Goal: Task Accomplishment & Management: Use online tool/utility

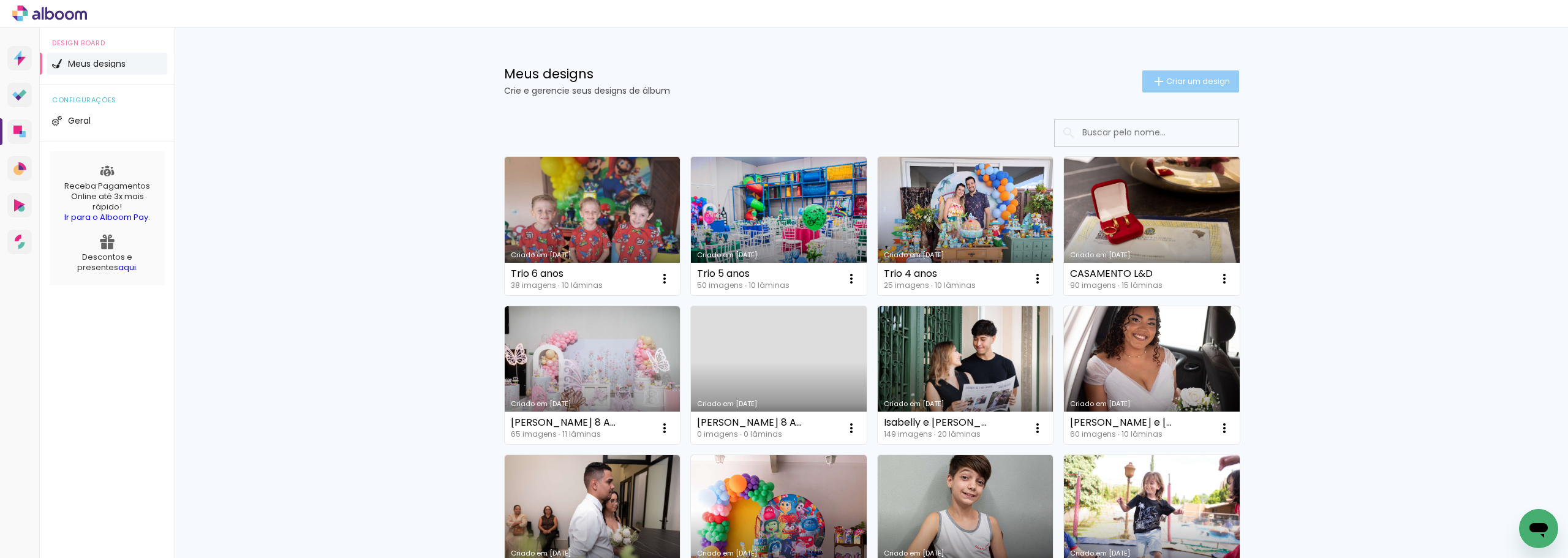
click at [1167, 78] on span "Criar um design" at bounding box center [1198, 81] width 64 height 8
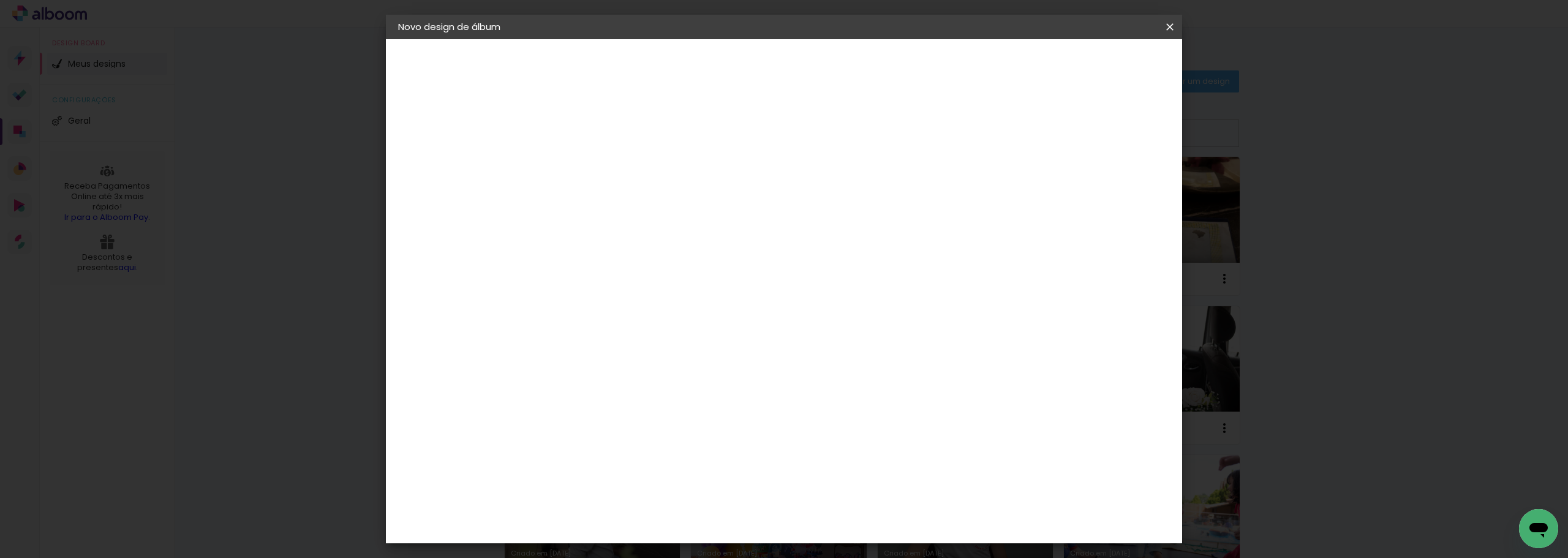
click at [599, 160] on input at bounding box center [599, 164] width 0 height 19
click at [599, 164] on input "kissia e renan" at bounding box center [599, 164] width 0 height 19
click at [599, 162] on input "kissia e Renan" at bounding box center [599, 164] width 0 height 19
type input "Kissia e [PERSON_NAME]"
type paper-input "Kissia e [PERSON_NAME]"
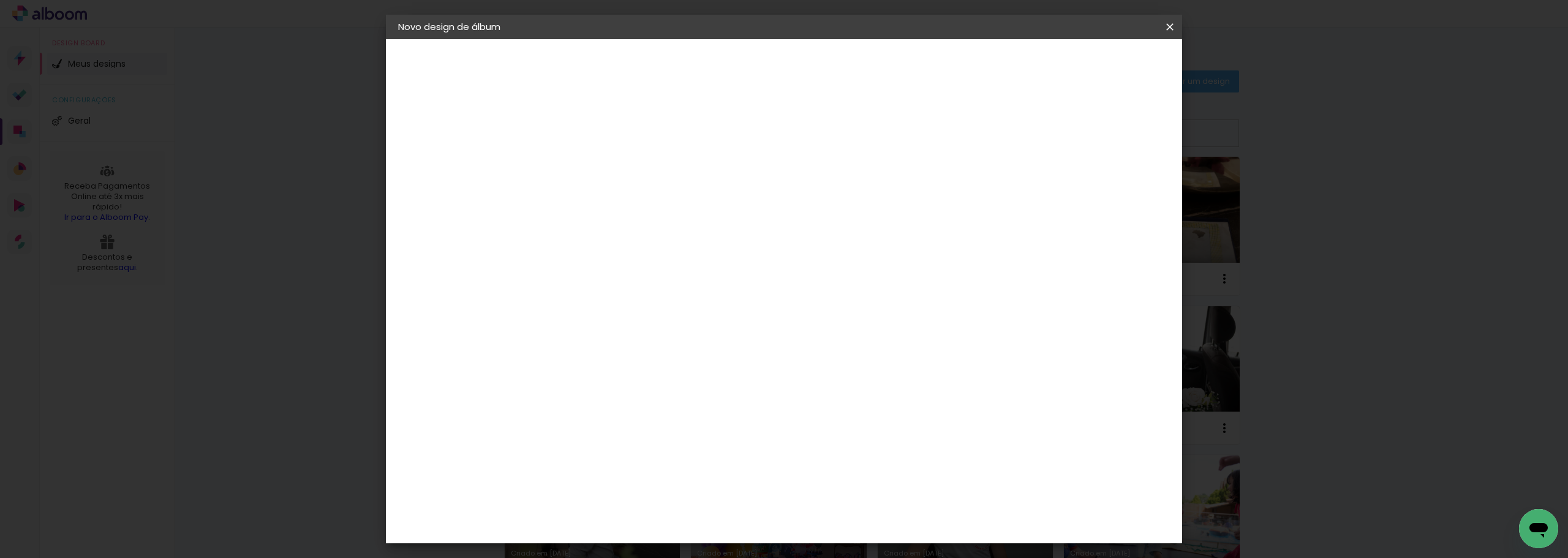
click at [0, 0] on slot "Avançar" at bounding box center [0, 0] width 0 height 0
click at [613, 481] on div "Matrix" at bounding box center [605, 485] width 30 height 10
click at [828, 71] on paper-button "Avançar" at bounding box center [797, 65] width 60 height 21
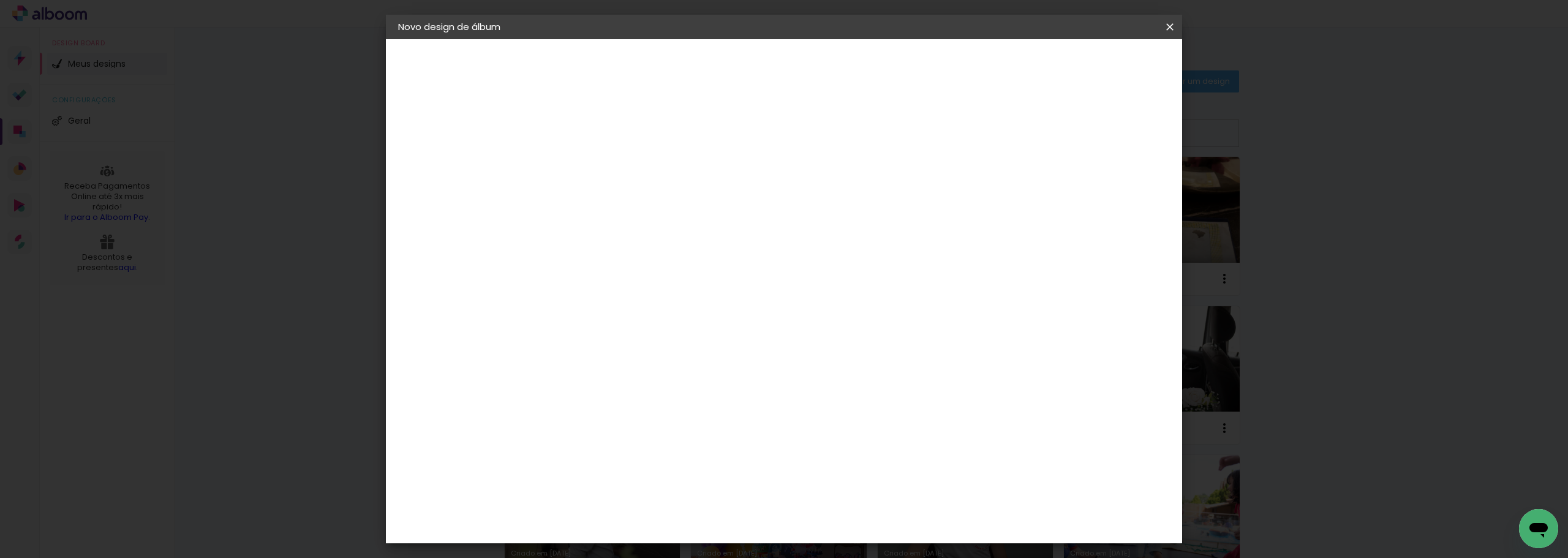
click at [682, 486] on span "20 × 20" at bounding box center [652, 502] width 57 height 32
click at [0, 0] on slot "Avançar" at bounding box center [0, 0] width 0 height 0
click at [0, 0] on slot "Mostrar sangria" at bounding box center [0, 0] width 0 height 0
type paper-checkbox "on"
click at [1094, 66] on span "Iniciar design" at bounding box center [1066, 66] width 56 height 9
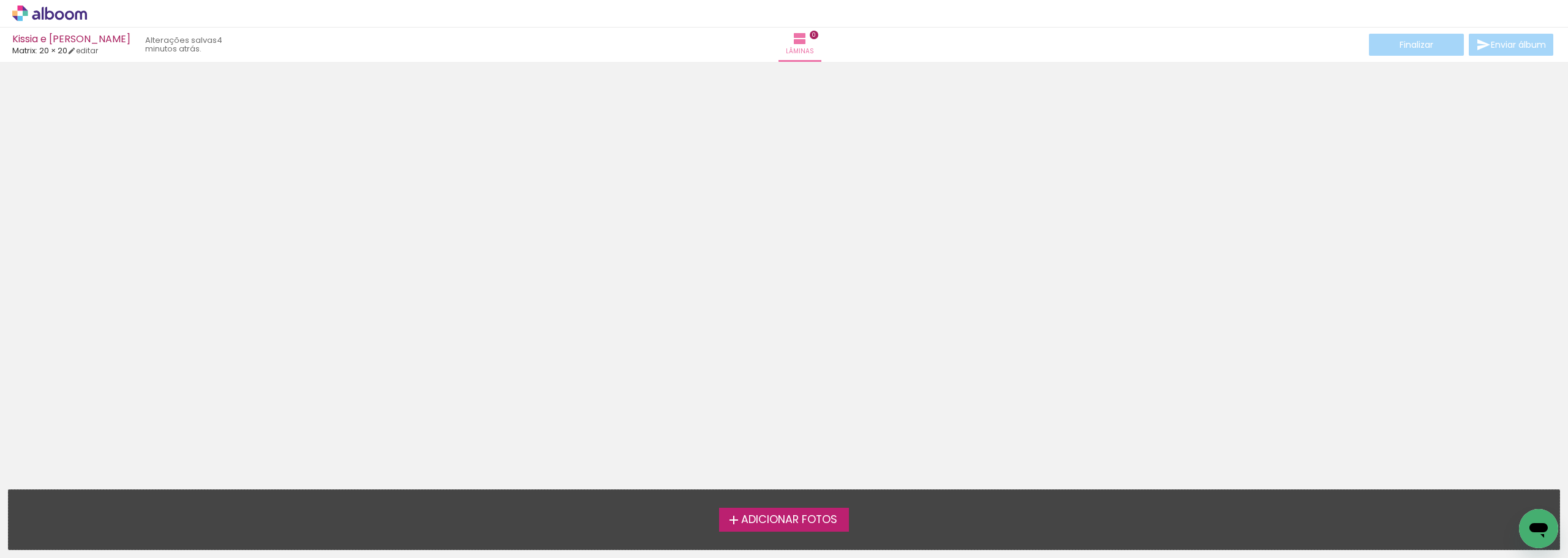
click at [826, 519] on span "Adicionar Fotos" at bounding box center [788, 520] width 96 height 11
click at [0, 0] on input "file" at bounding box center [0, 0] width 0 height 0
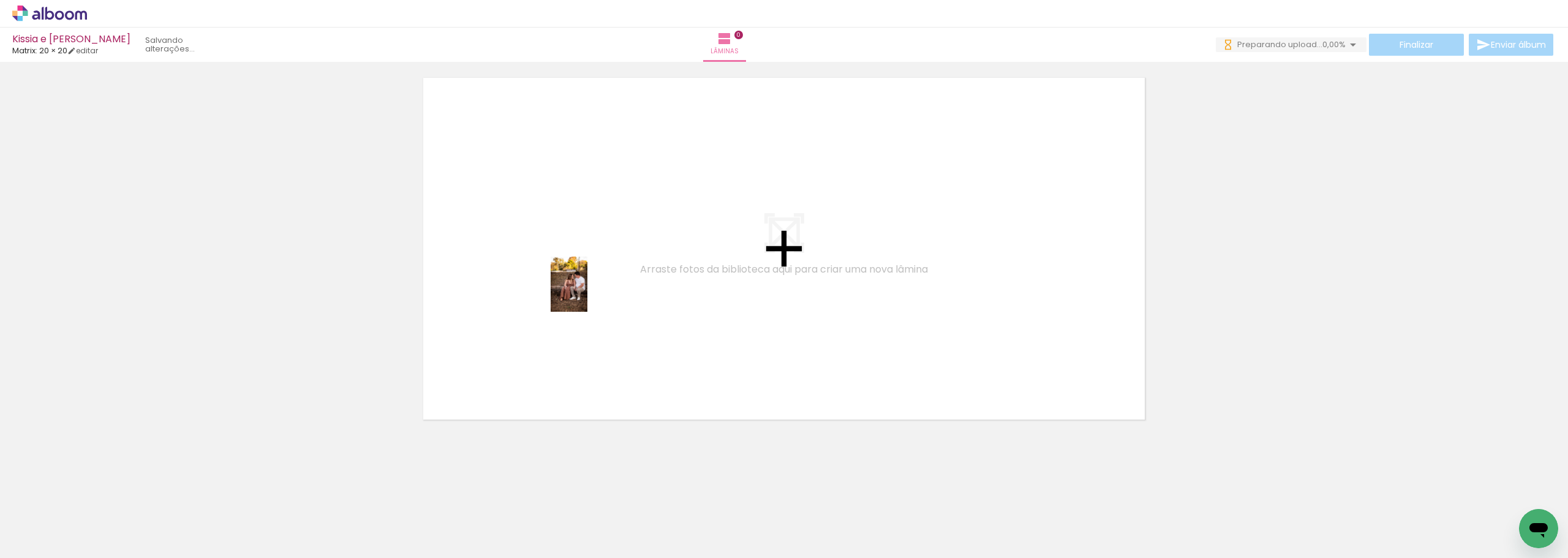
drag, startPoint x: 143, startPoint y: 506, endPoint x: 587, endPoint y: 294, distance: 492.0
click at [587, 294] on quentale-workspace at bounding box center [784, 279] width 1568 height 558
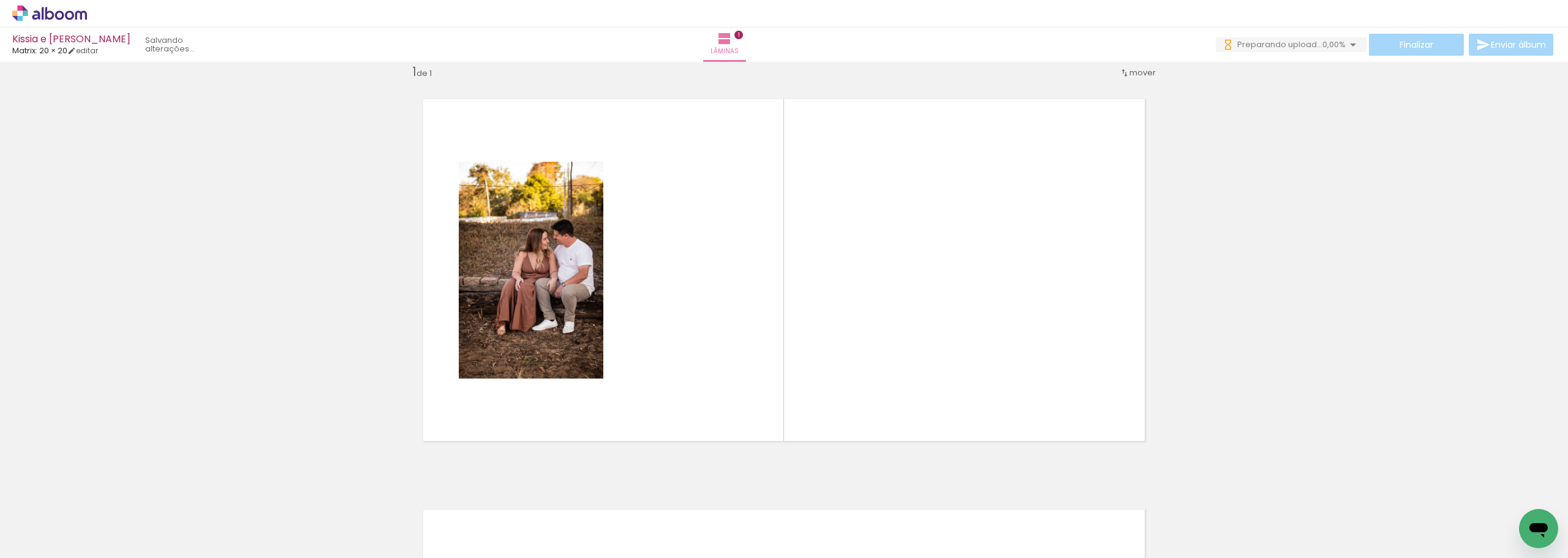
scroll to position [16, 0]
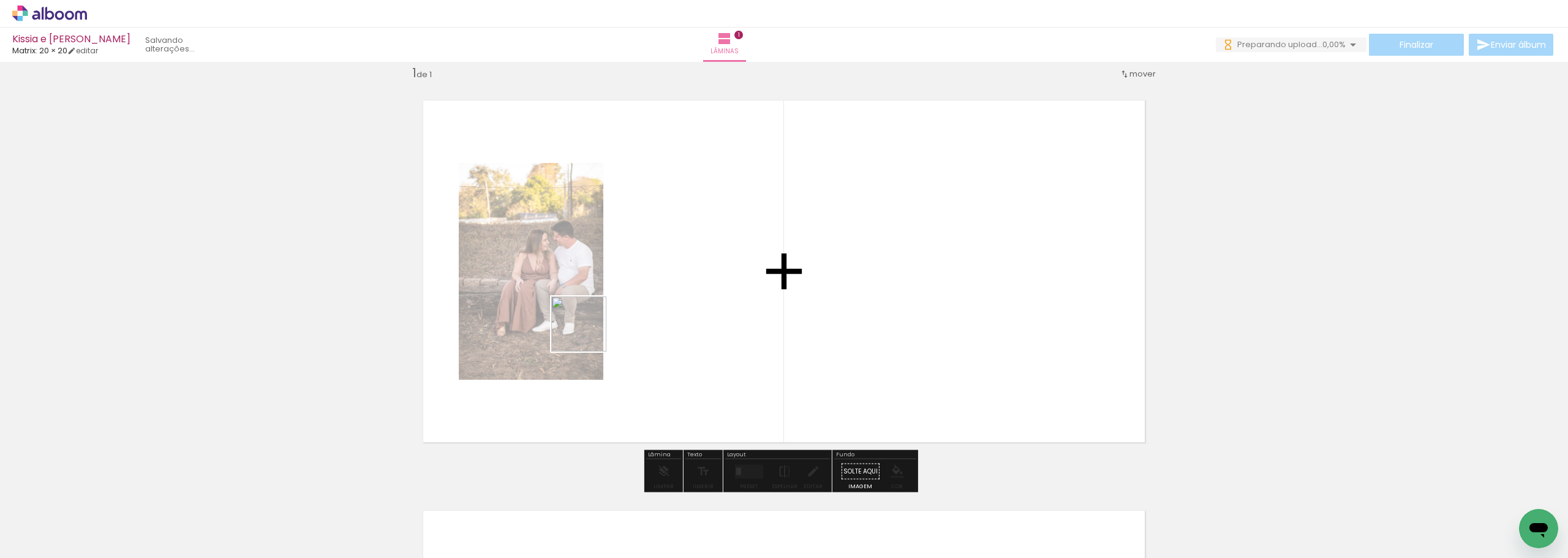
drag, startPoint x: 207, startPoint y: 509, endPoint x: 469, endPoint y: 443, distance: 270.2
click at [642, 302] on quentale-workspace at bounding box center [784, 279] width 1568 height 558
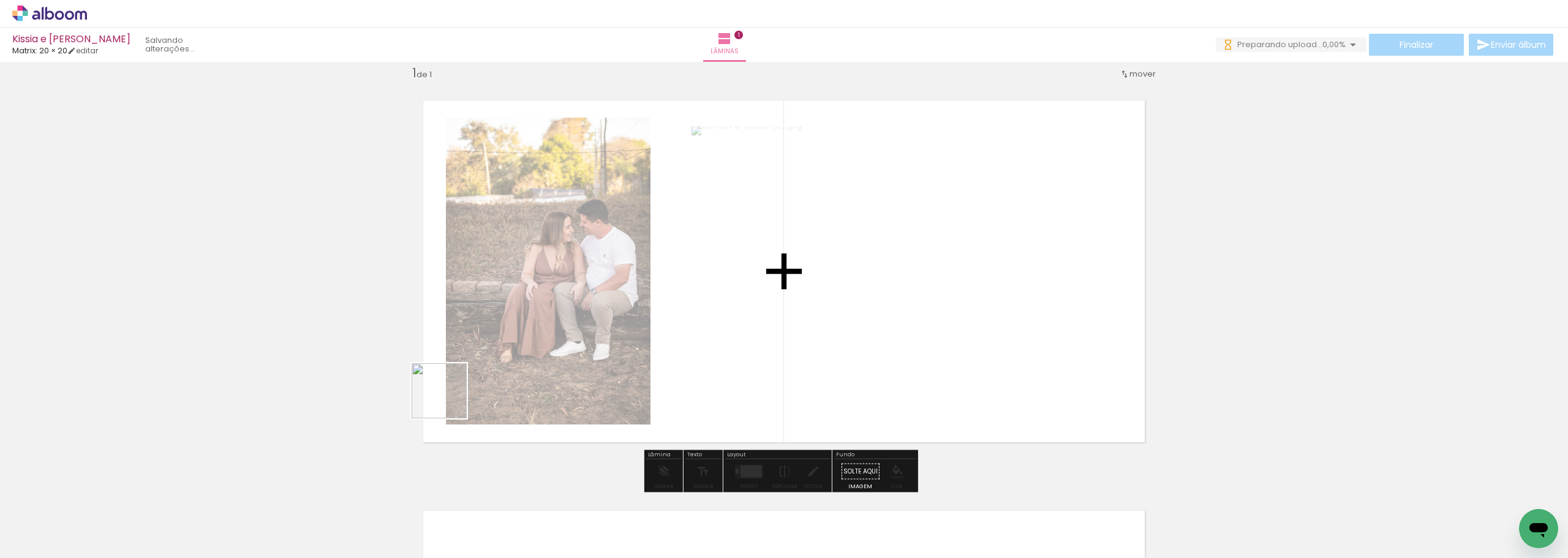
drag, startPoint x: 448, startPoint y: 400, endPoint x: 492, endPoint y: 452, distance: 68.1
click at [665, 282] on quentale-workspace at bounding box center [784, 279] width 1568 height 558
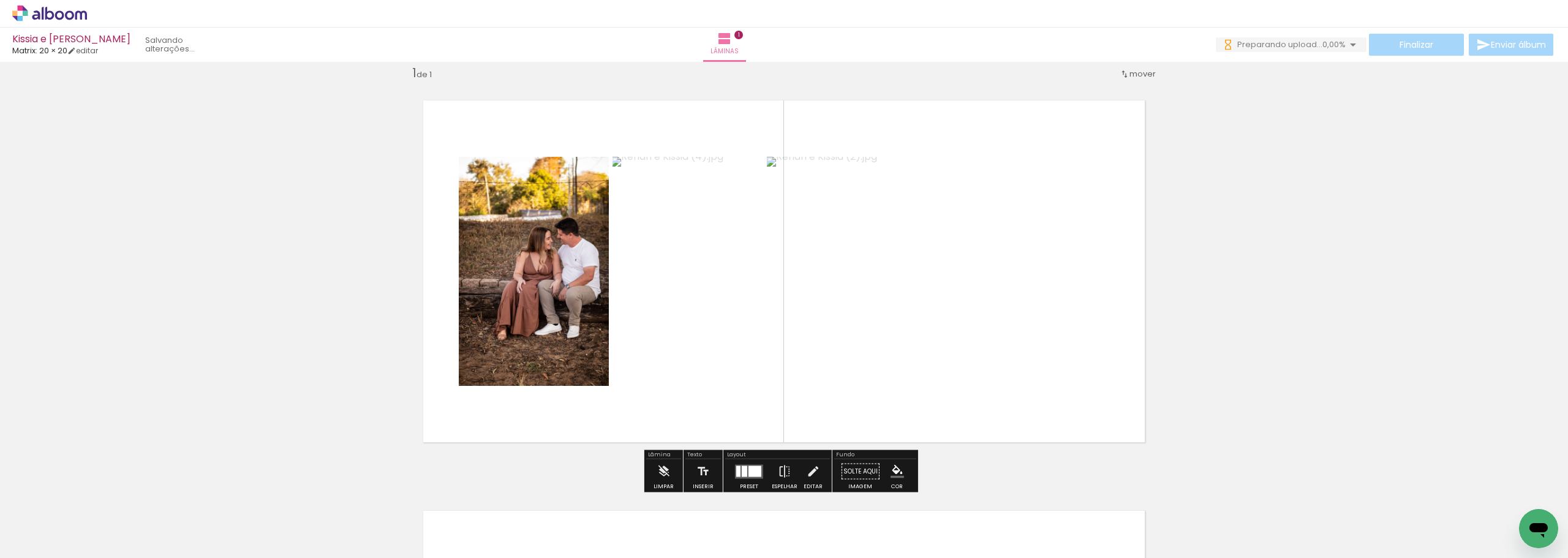
drag, startPoint x: 337, startPoint y: 526, endPoint x: 636, endPoint y: 295, distance: 377.8
click at [636, 296] on quentale-workspace at bounding box center [784, 279] width 1568 height 558
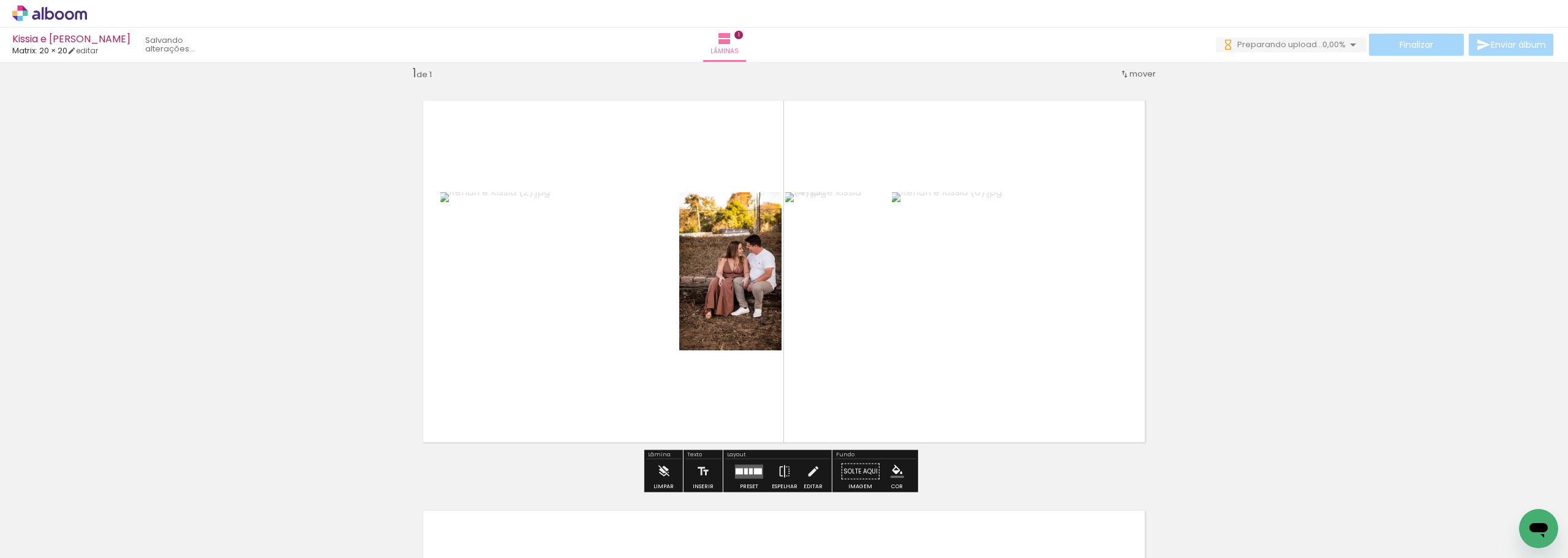
scroll to position [0, 0]
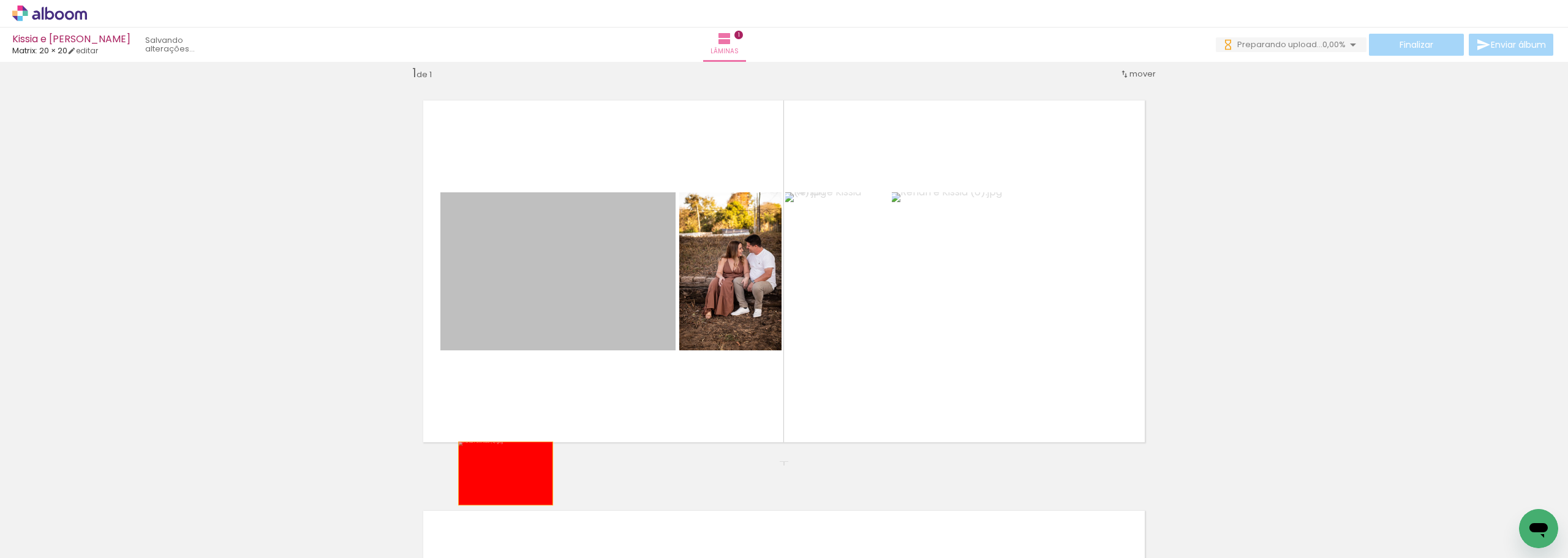
drag, startPoint x: 548, startPoint y: 275, endPoint x: 521, endPoint y: 468, distance: 194.9
click at [492, 483] on quentale-workspace at bounding box center [784, 279] width 1568 height 558
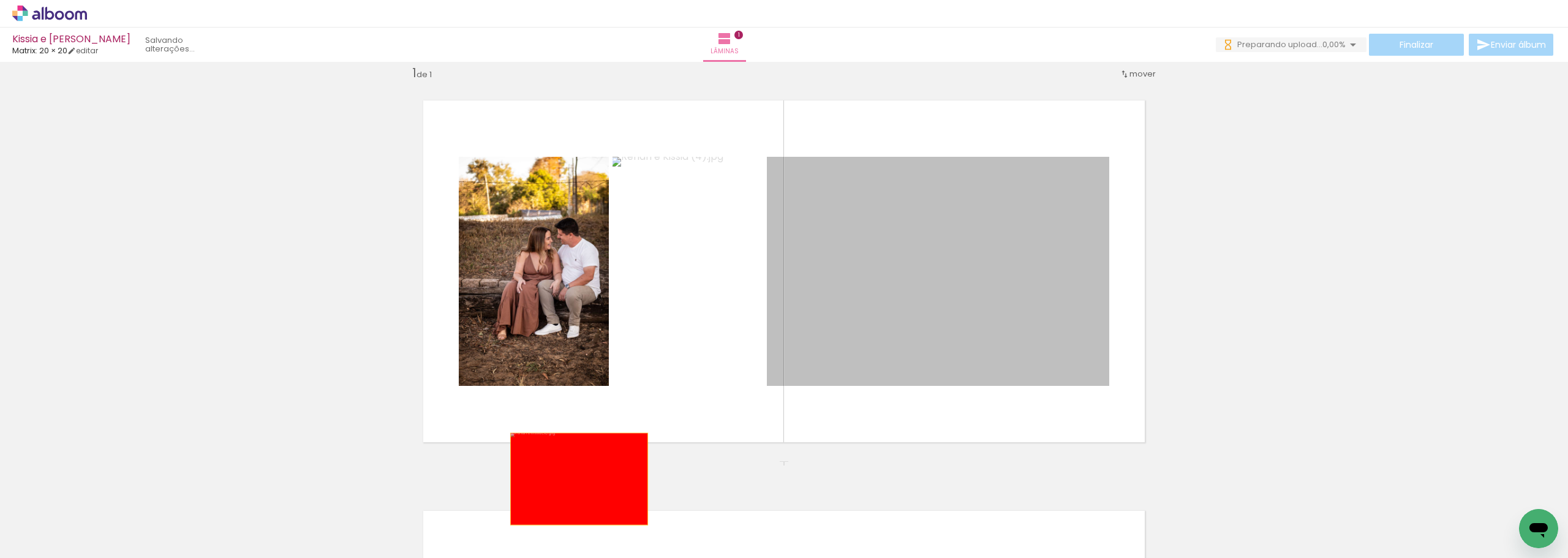
drag, startPoint x: 918, startPoint y: 238, endPoint x: 481, endPoint y: 519, distance: 519.5
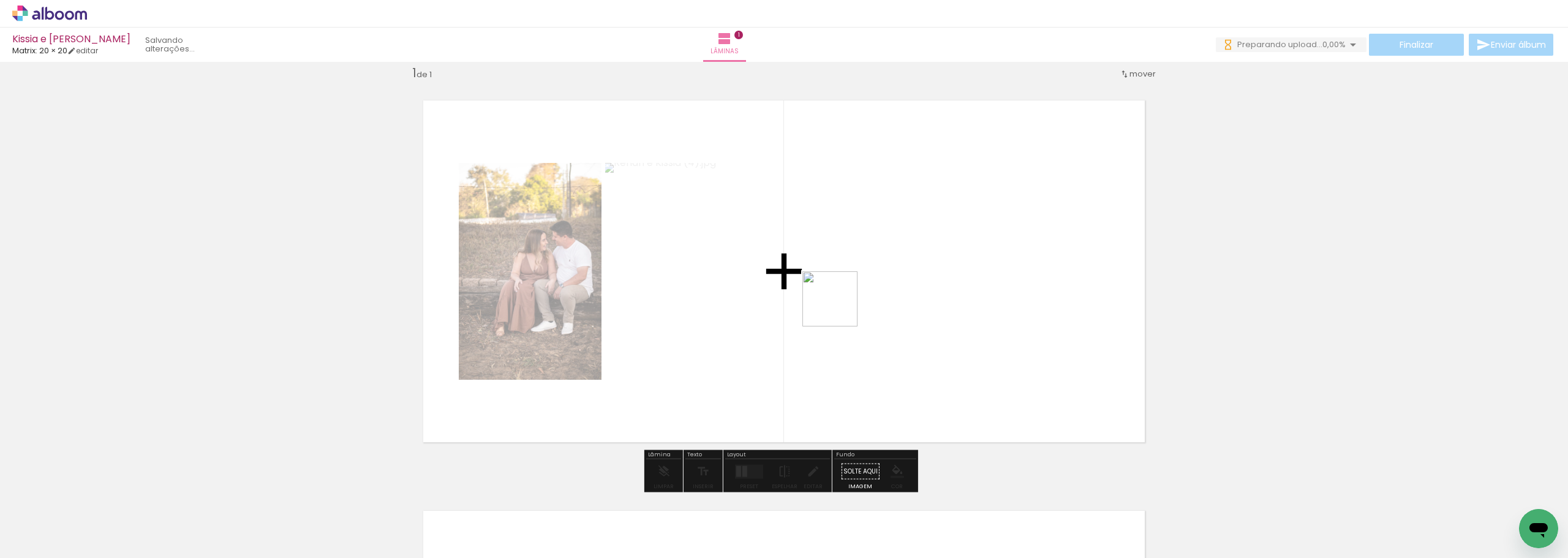
drag, startPoint x: 431, startPoint y: 500, endPoint x: 877, endPoint y: 288, distance: 493.8
click at [859, 298] on quentale-workspace at bounding box center [784, 279] width 1568 height 558
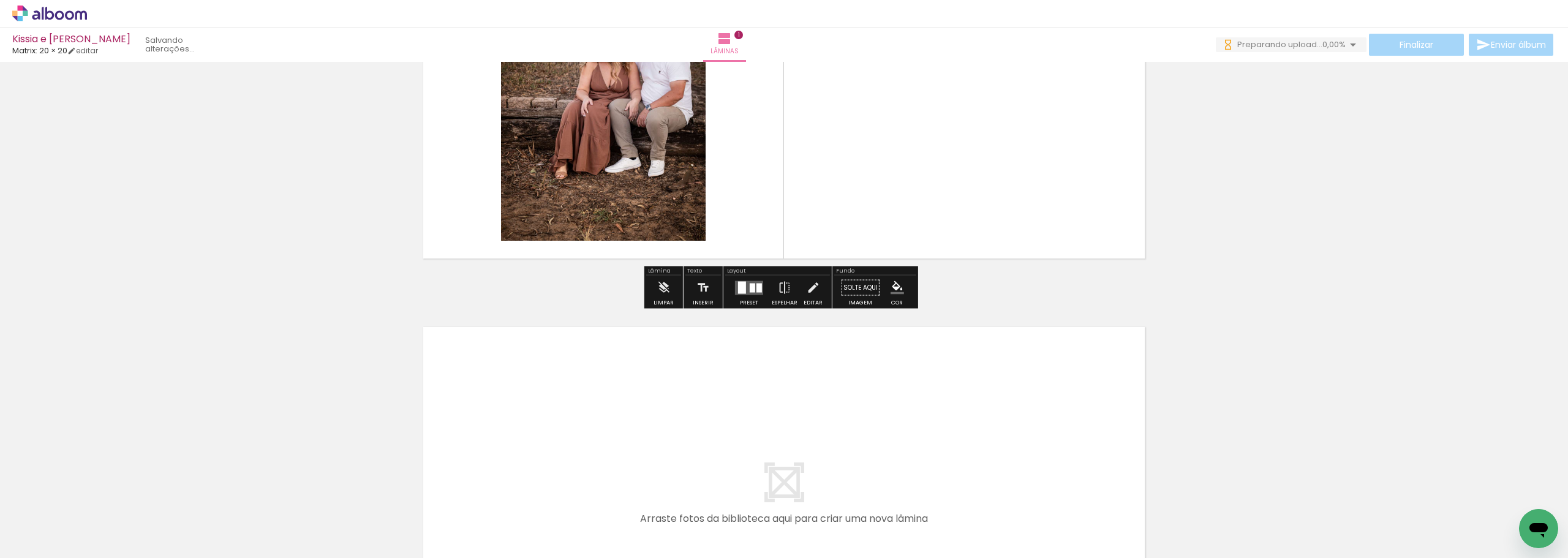
scroll to position [261, 0]
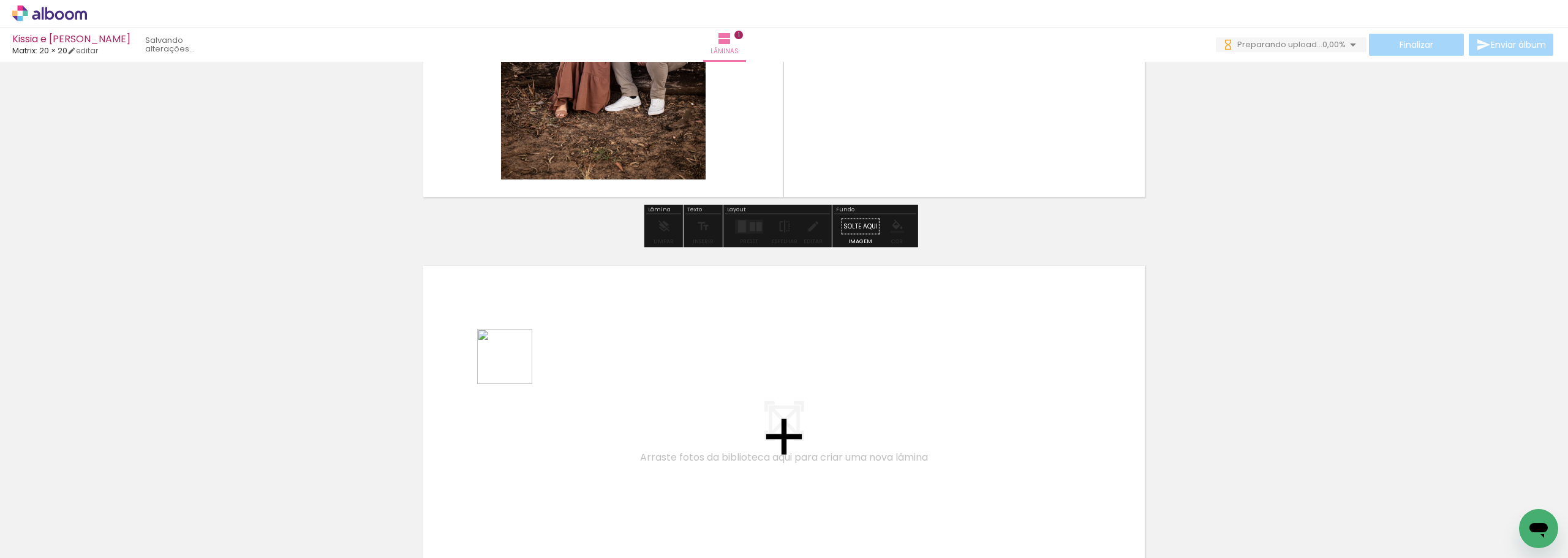
drag, startPoint x: 189, startPoint y: 525, endPoint x: 521, endPoint y: 362, distance: 369.9
click at [521, 362] on quentale-workspace at bounding box center [784, 279] width 1568 height 558
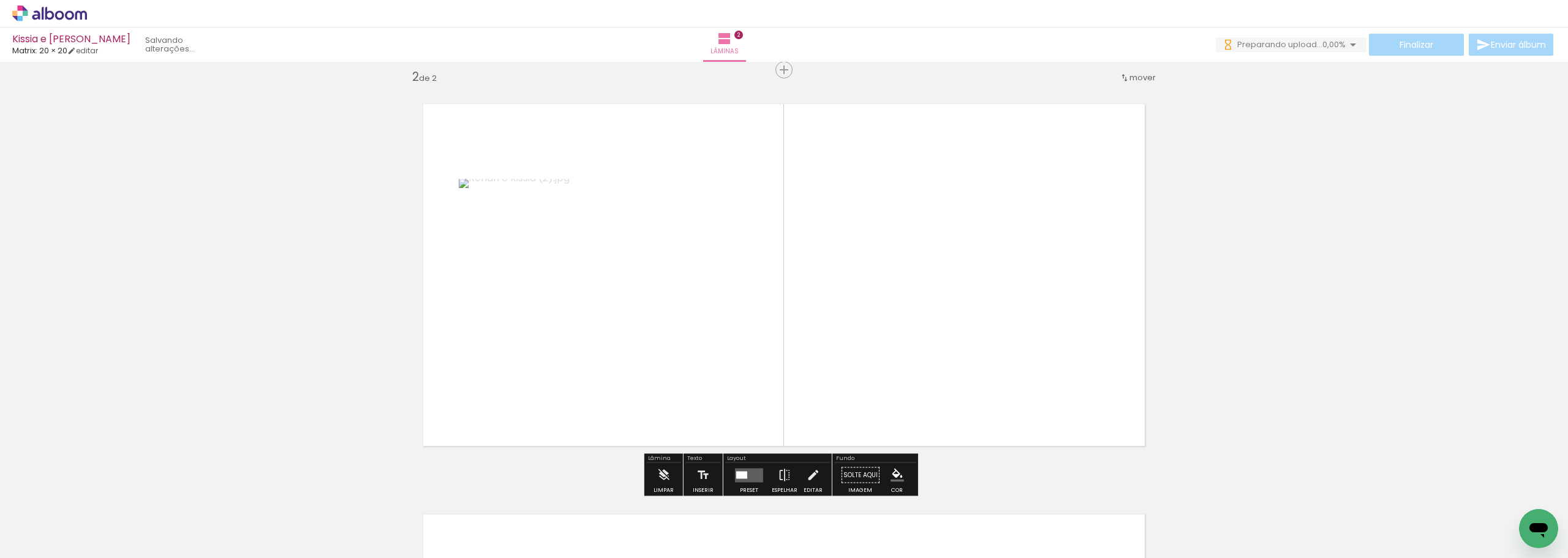
scroll to position [427, 0]
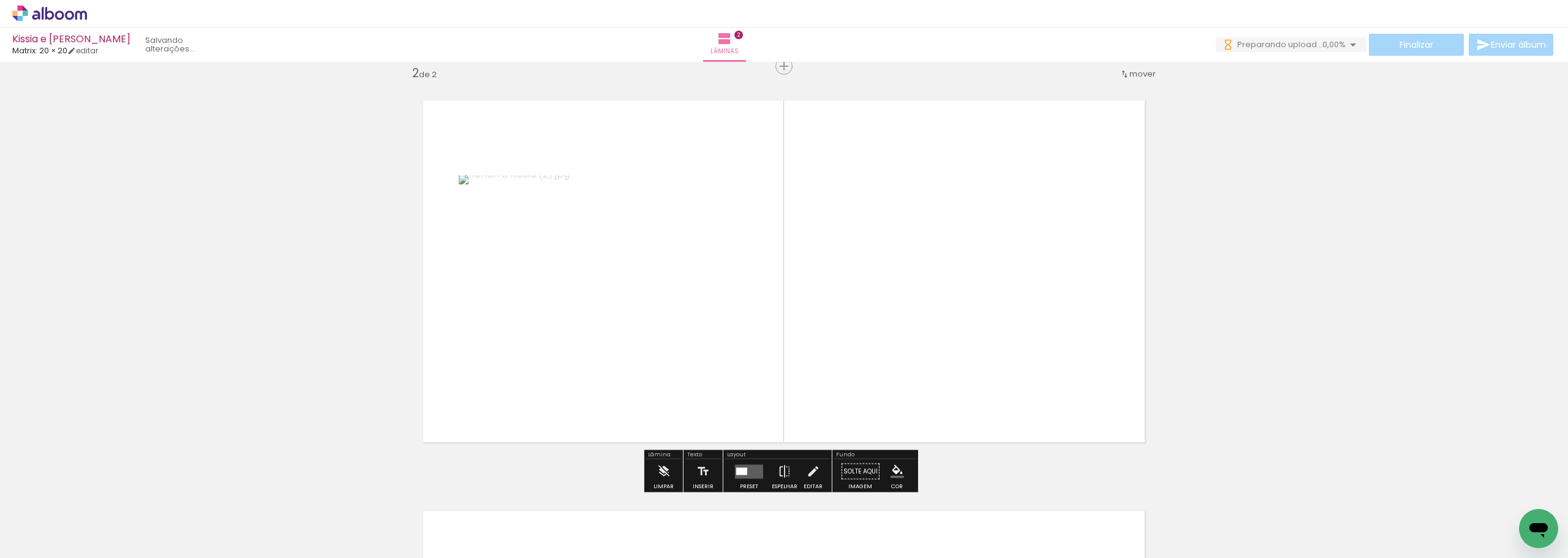
drag, startPoint x: 495, startPoint y: 431, endPoint x: 672, endPoint y: 329, distance: 204.3
click at [671, 327] on quentale-workspace at bounding box center [784, 279] width 1568 height 558
drag, startPoint x: 479, startPoint y: 522, endPoint x: 675, endPoint y: 330, distance: 274.4
click at [674, 330] on quentale-workspace at bounding box center [784, 279] width 1568 height 558
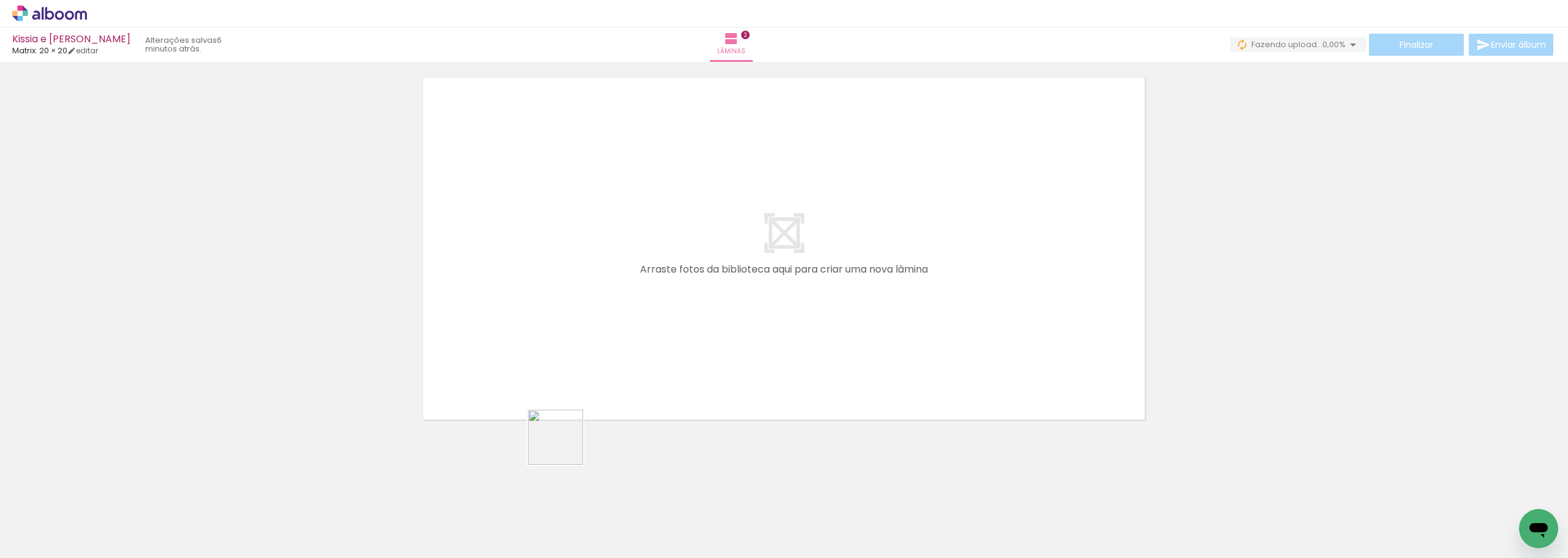
drag, startPoint x: 539, startPoint y: 527, endPoint x: 600, endPoint y: 354, distance: 183.4
click at [593, 332] on quentale-workspace at bounding box center [784, 279] width 1568 height 558
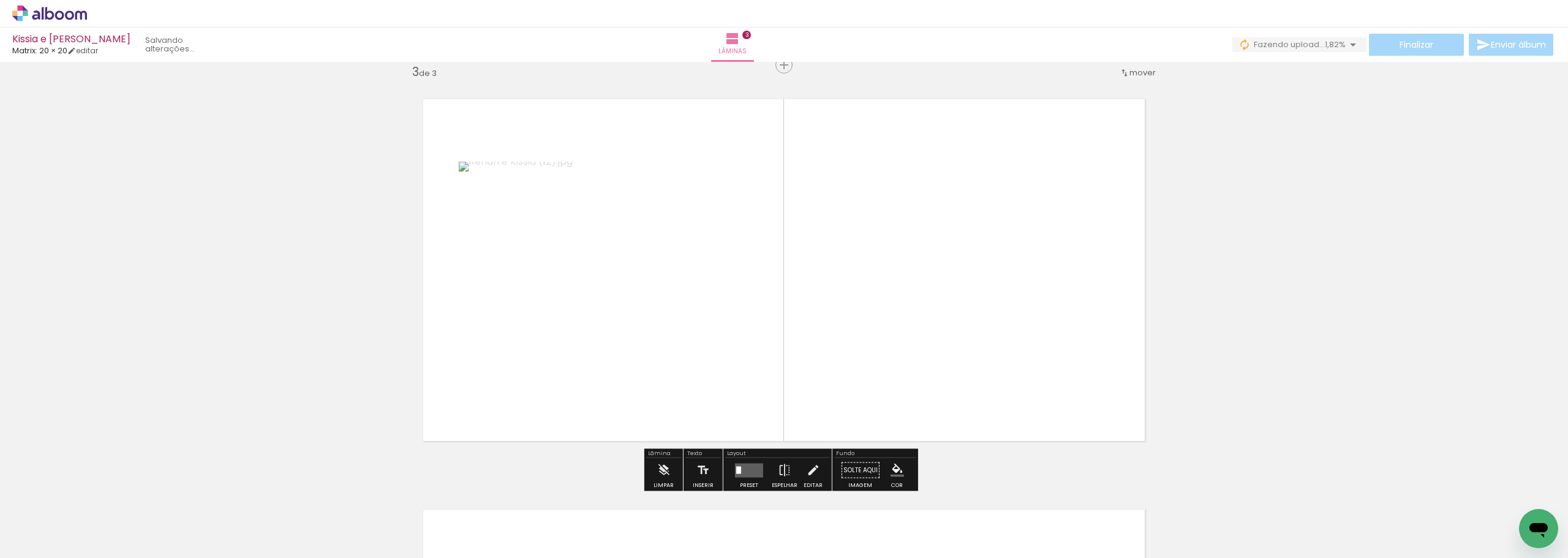
scroll to position [837, 0]
drag, startPoint x: 605, startPoint y: 520, endPoint x: 710, endPoint y: 311, distance: 233.9
click at [710, 311] on quentale-workspace at bounding box center [784, 279] width 1568 height 558
drag, startPoint x: 690, startPoint y: 480, endPoint x: 780, endPoint y: 423, distance: 106.5
click at [761, 323] on quentale-workspace at bounding box center [784, 279] width 1568 height 558
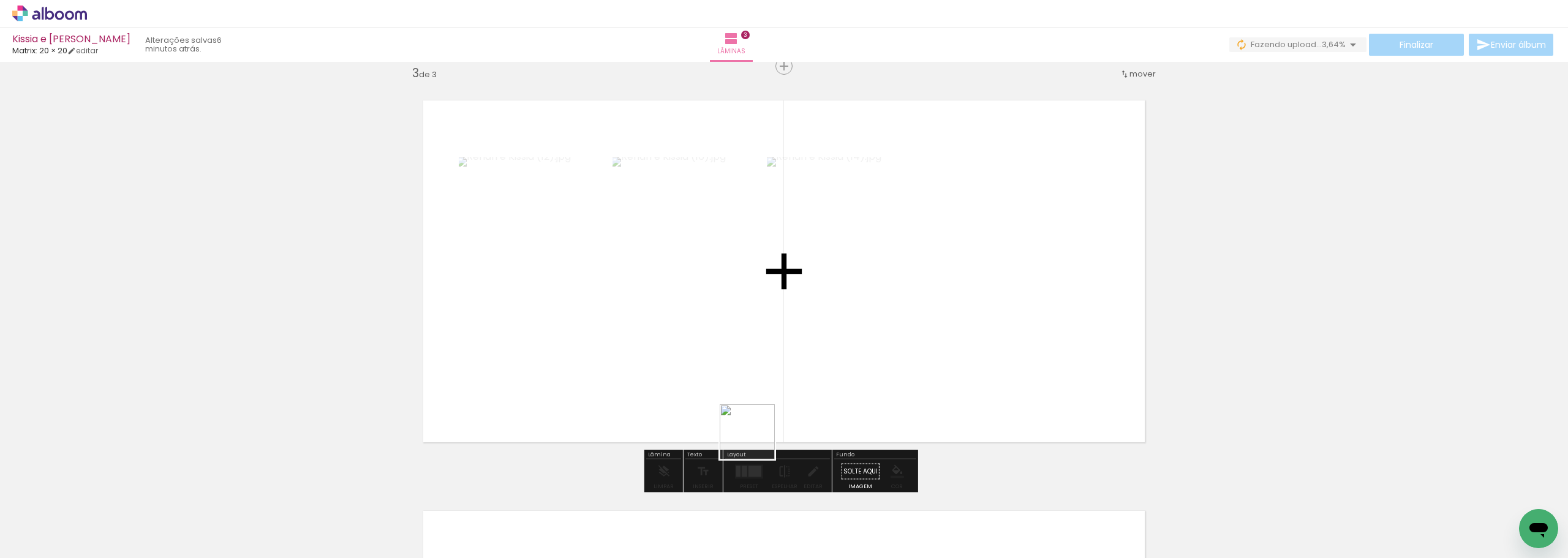
drag, startPoint x: 750, startPoint y: 515, endPoint x: 807, endPoint y: 311, distance: 211.8
click at [795, 331] on quentale-workspace at bounding box center [784, 279] width 1568 height 558
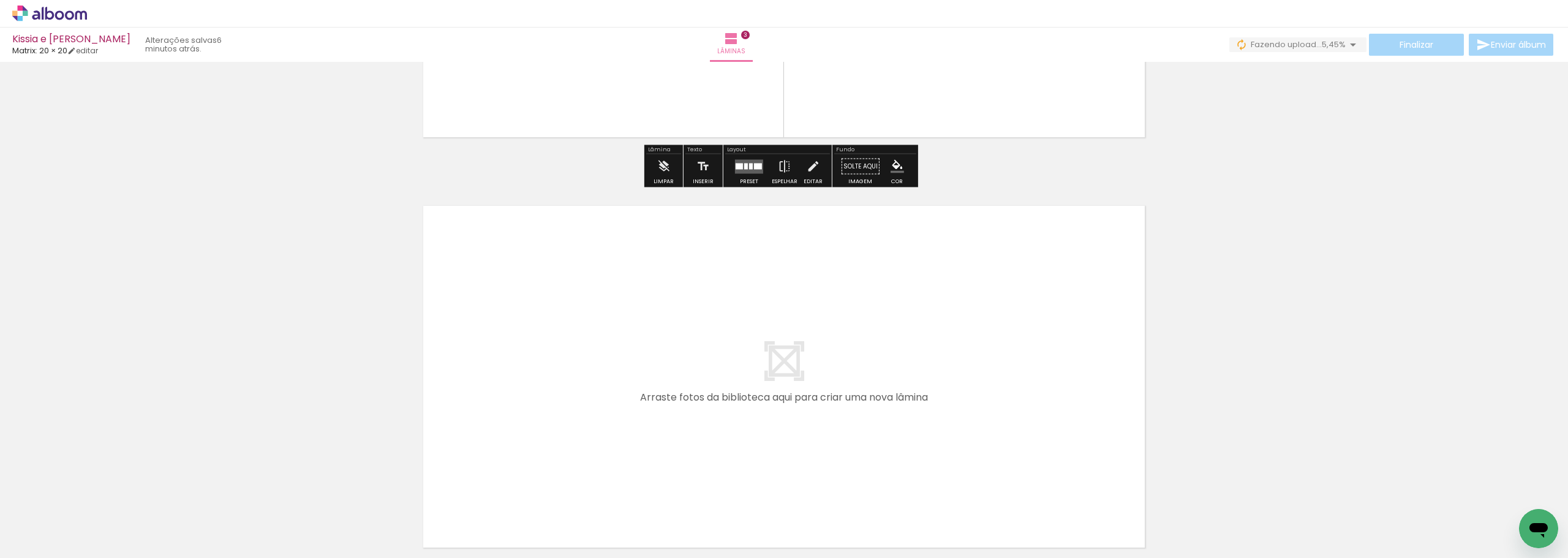
scroll to position [1144, 0]
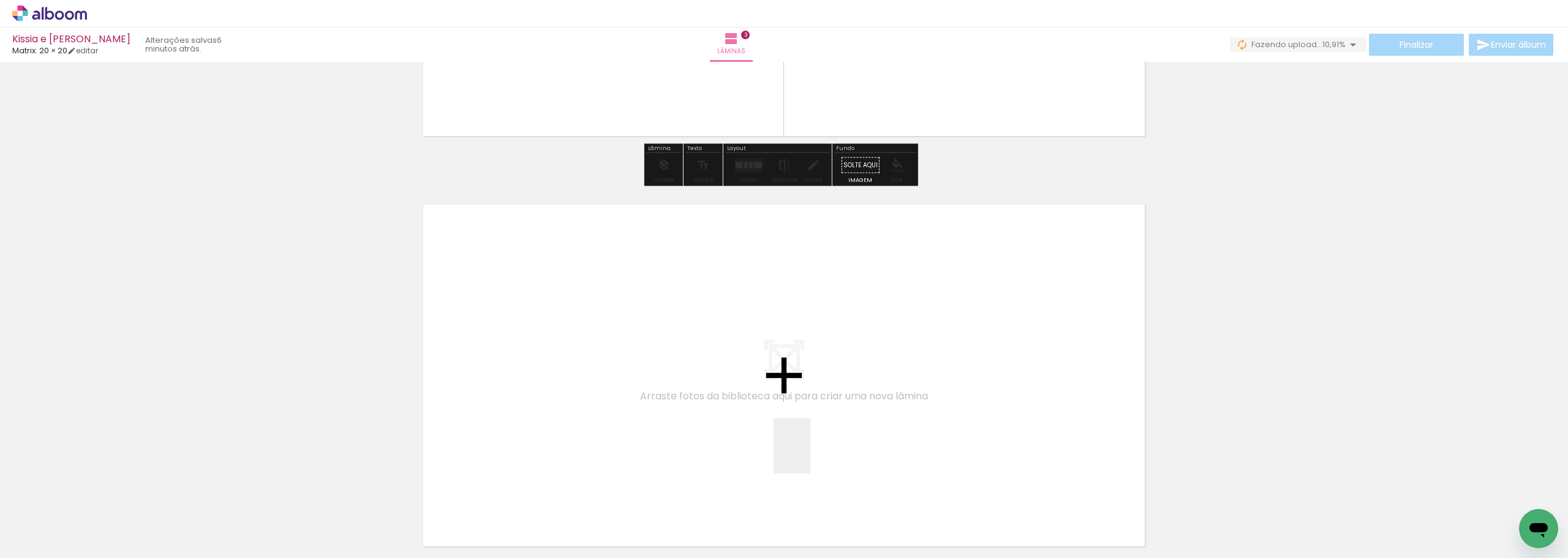
drag, startPoint x: 813, startPoint y: 516, endPoint x: 878, endPoint y: 509, distance: 65.4
click at [805, 385] on quentale-workspace at bounding box center [784, 279] width 1568 height 558
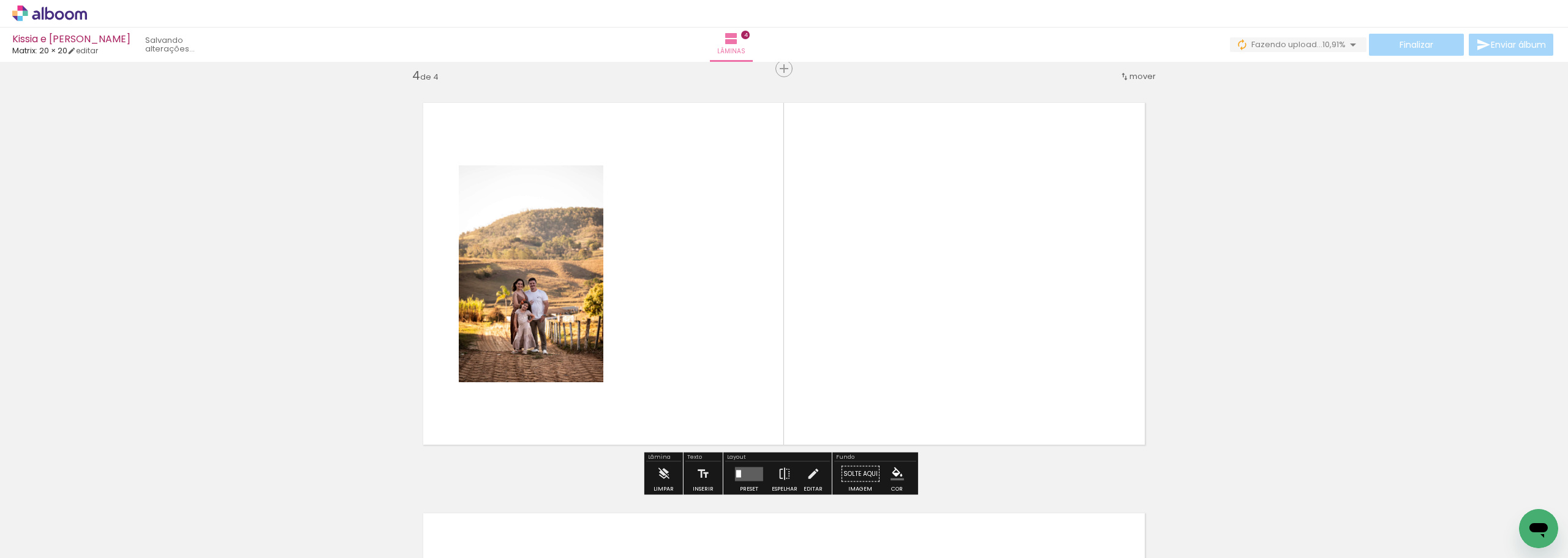
scroll to position [1248, 0]
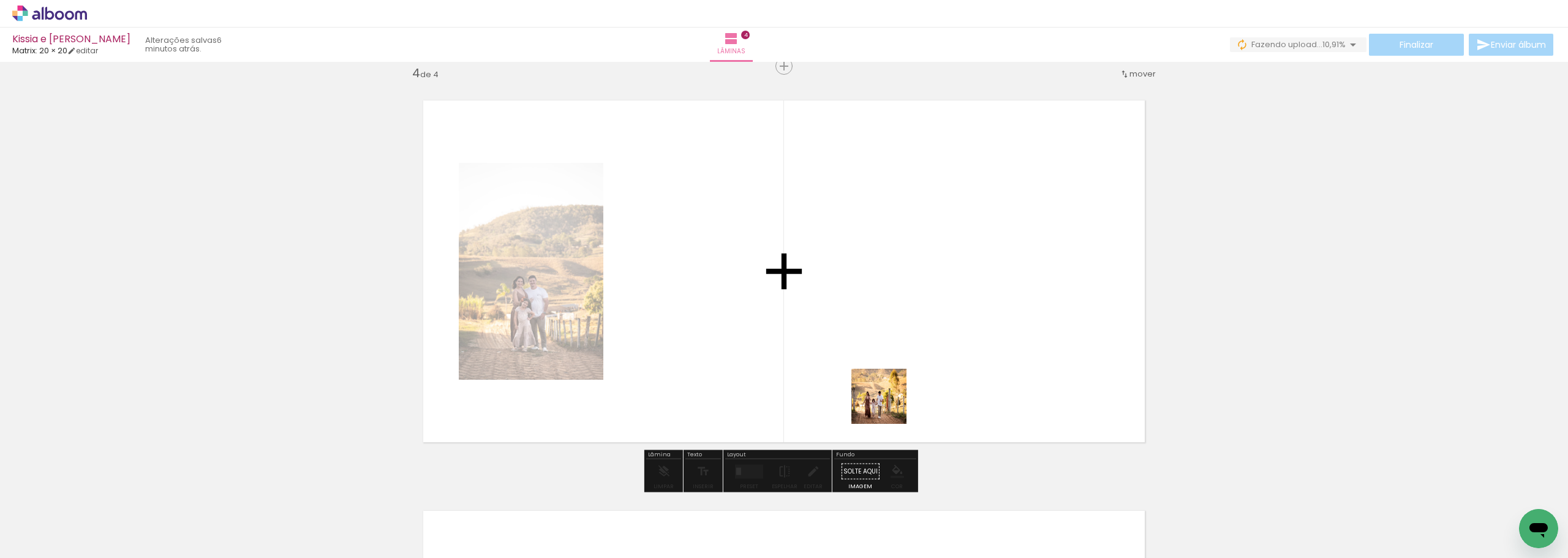
drag, startPoint x: 892, startPoint y: 467, endPoint x: 889, endPoint y: 377, distance: 90.0
click at [889, 377] on quentale-workspace at bounding box center [784, 279] width 1568 height 558
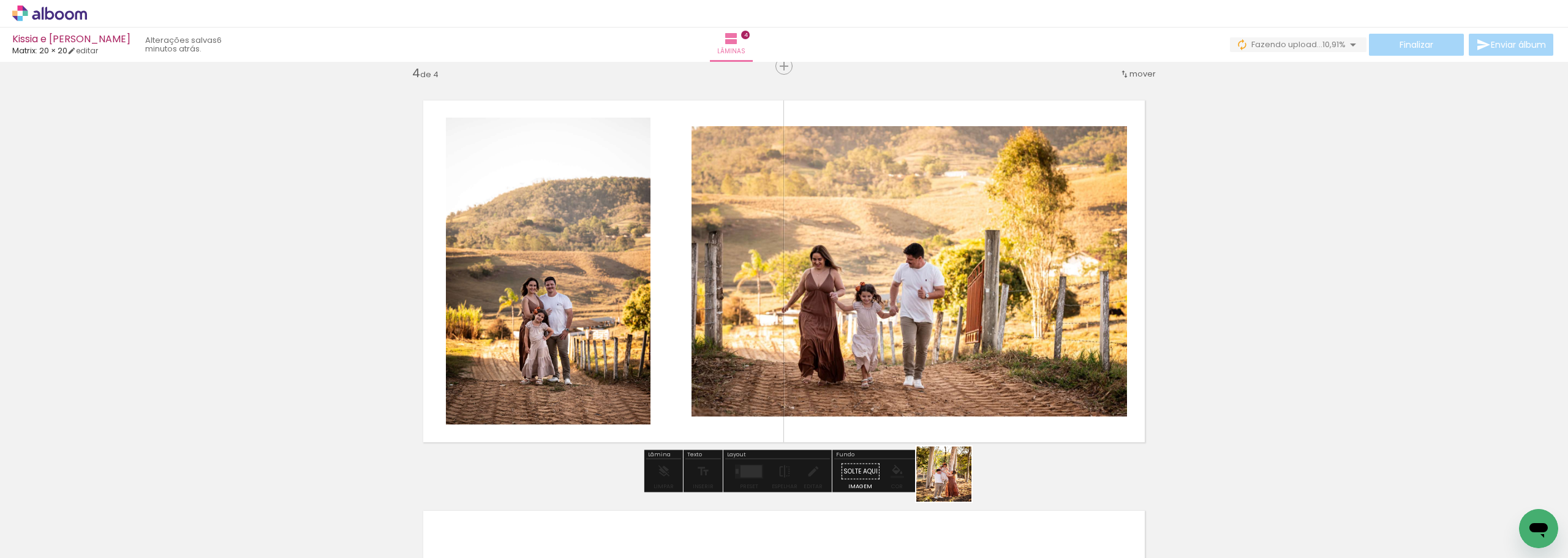
drag, startPoint x: 954, startPoint y: 483, endPoint x: 947, endPoint y: 373, distance: 110.2
click at [944, 325] on quentale-workspace at bounding box center [784, 279] width 1568 height 558
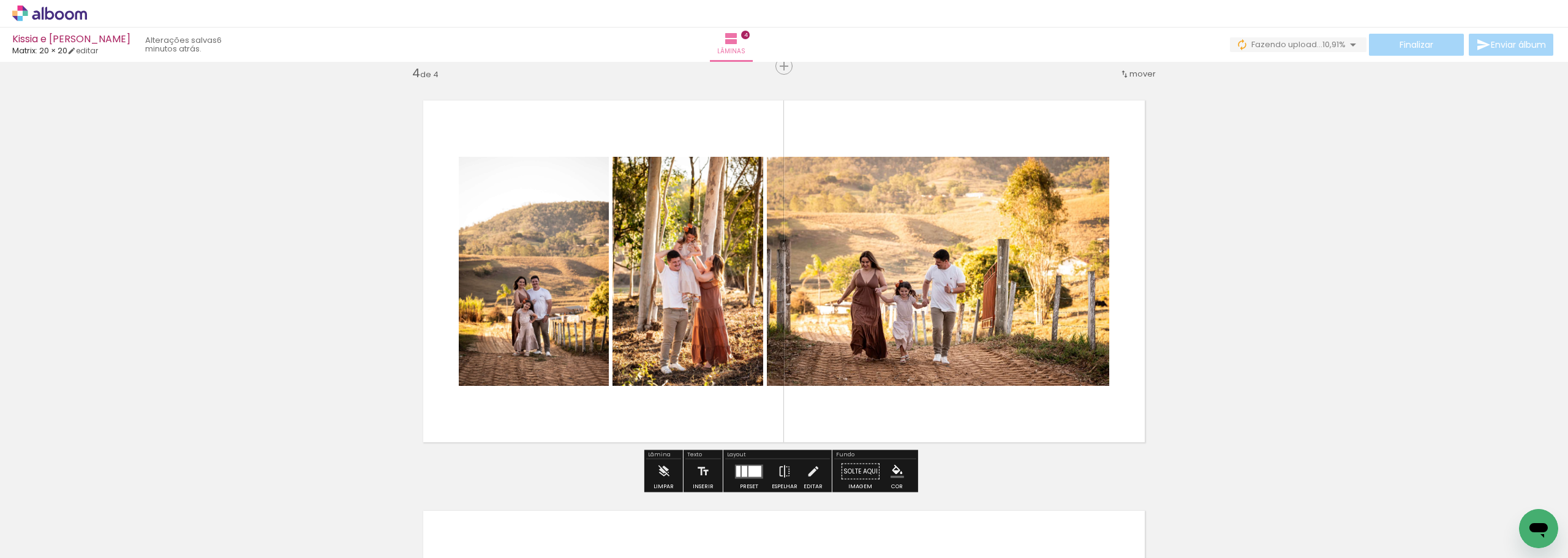
drag, startPoint x: 1015, startPoint y: 525, endPoint x: 970, endPoint y: 311, distance: 218.7
click at [972, 317] on quentale-workspace at bounding box center [784, 279] width 1568 height 558
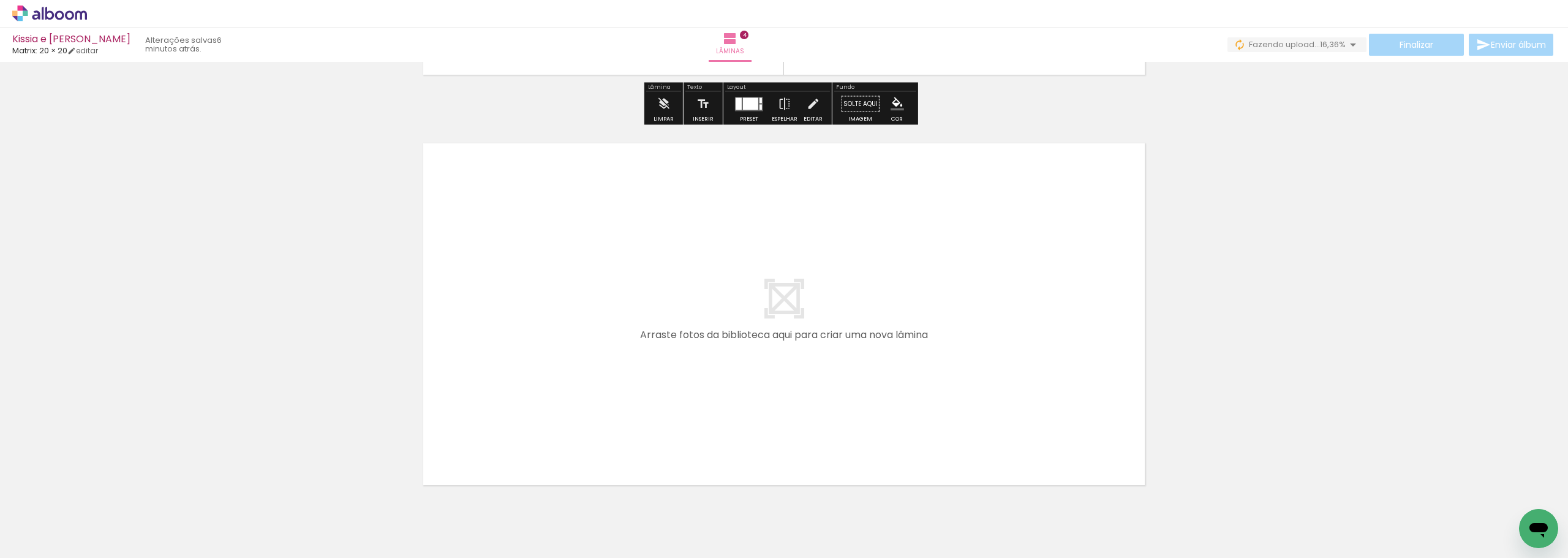
drag, startPoint x: 1077, startPoint y: 525, endPoint x: 973, endPoint y: 324, distance: 226.3
click at [973, 324] on quentale-workspace at bounding box center [784, 279] width 1568 height 558
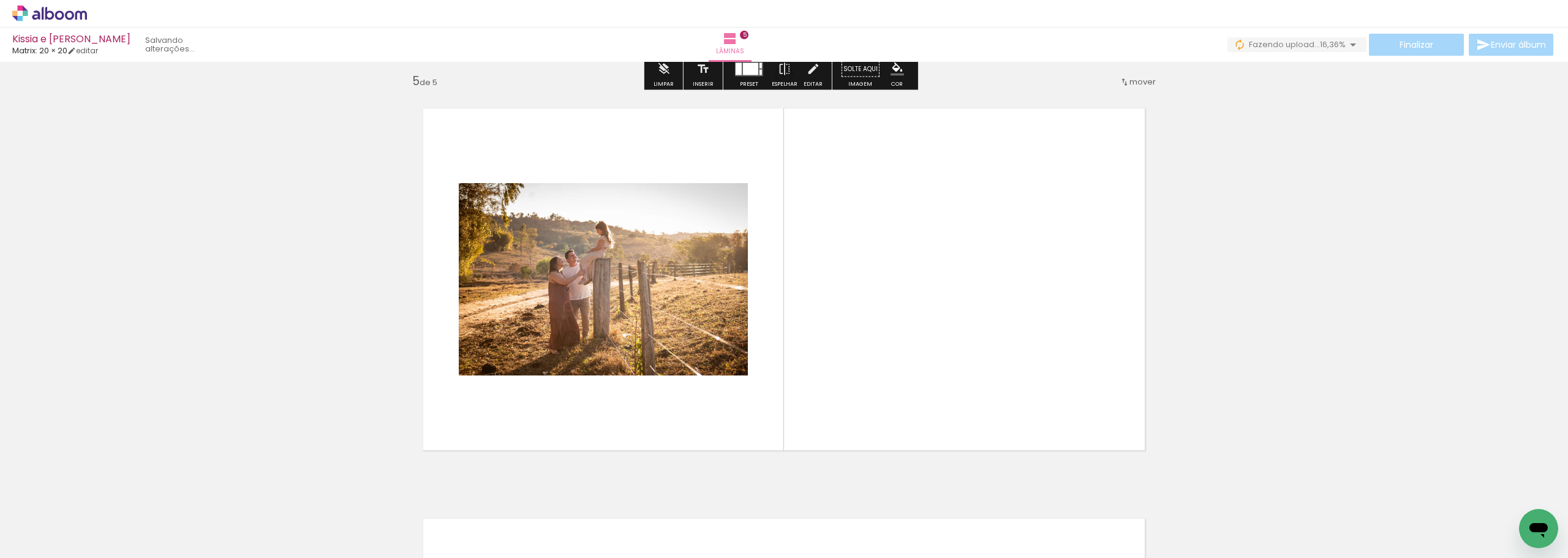
scroll to position [1659, 0]
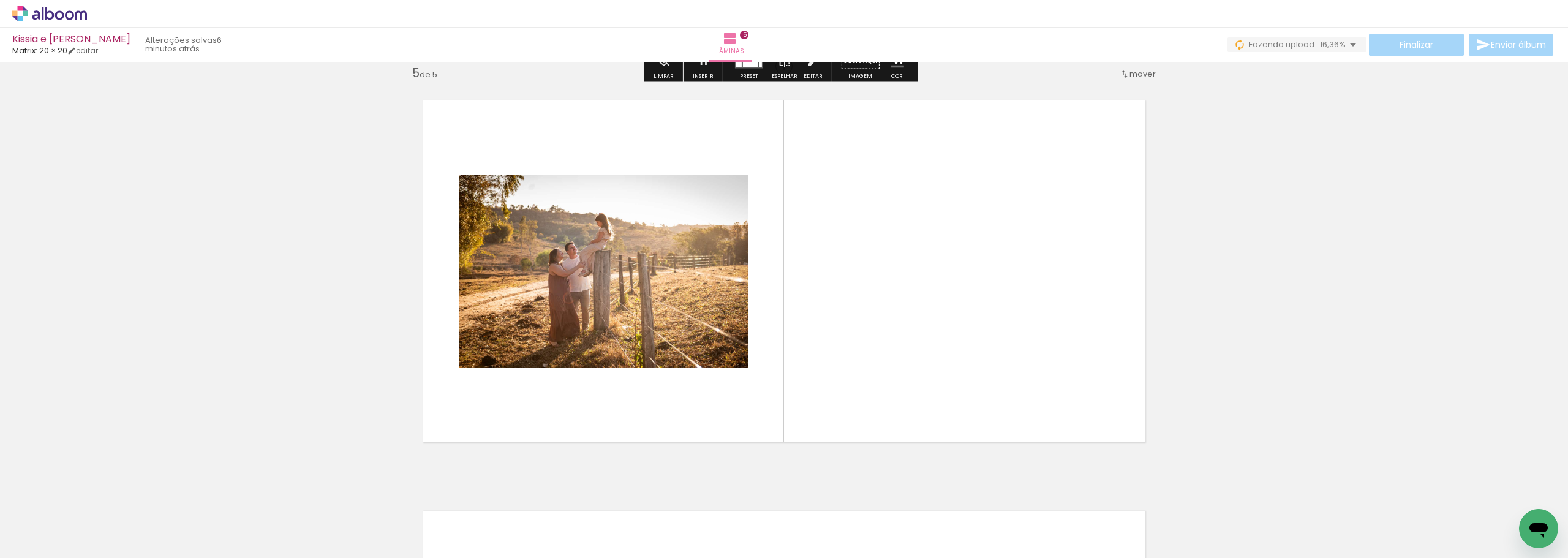
drag, startPoint x: 1161, startPoint y: 516, endPoint x: 1132, endPoint y: 428, distance: 92.7
click at [1015, 328] on quentale-workspace at bounding box center [784, 279] width 1568 height 558
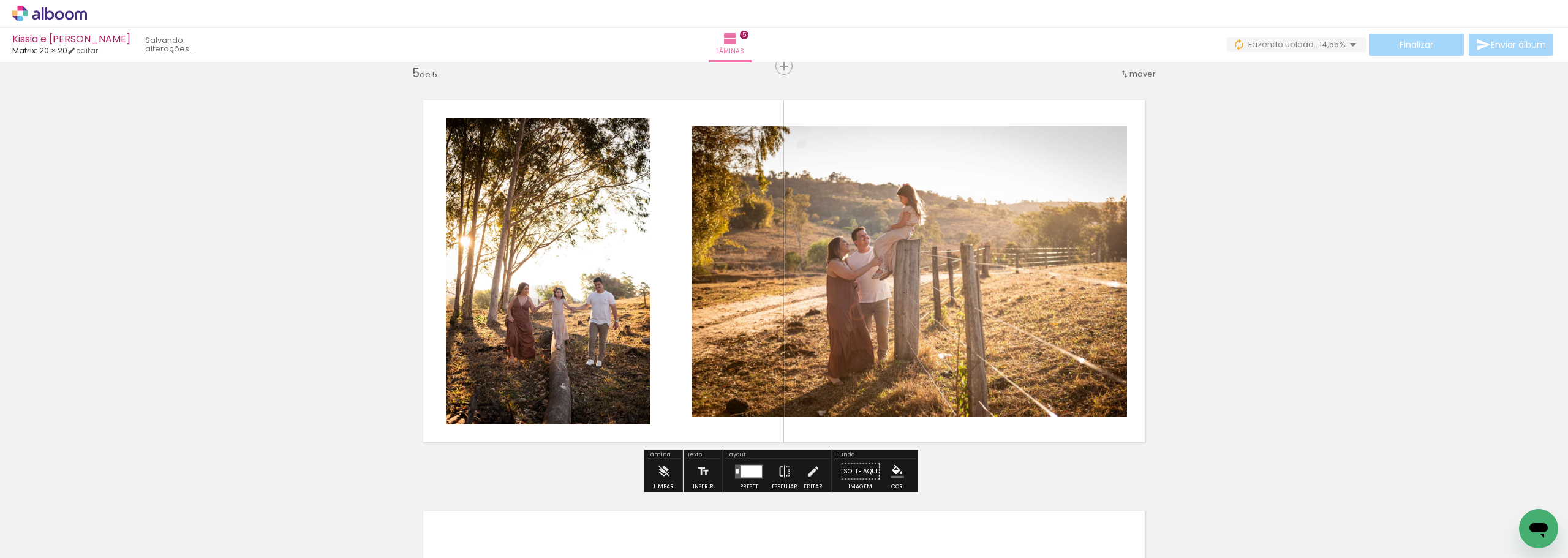
drag, startPoint x: 1220, startPoint y: 520, endPoint x: 1072, endPoint y: 415, distance: 181.5
click at [996, 362] on quentale-workspace at bounding box center [784, 279] width 1568 height 558
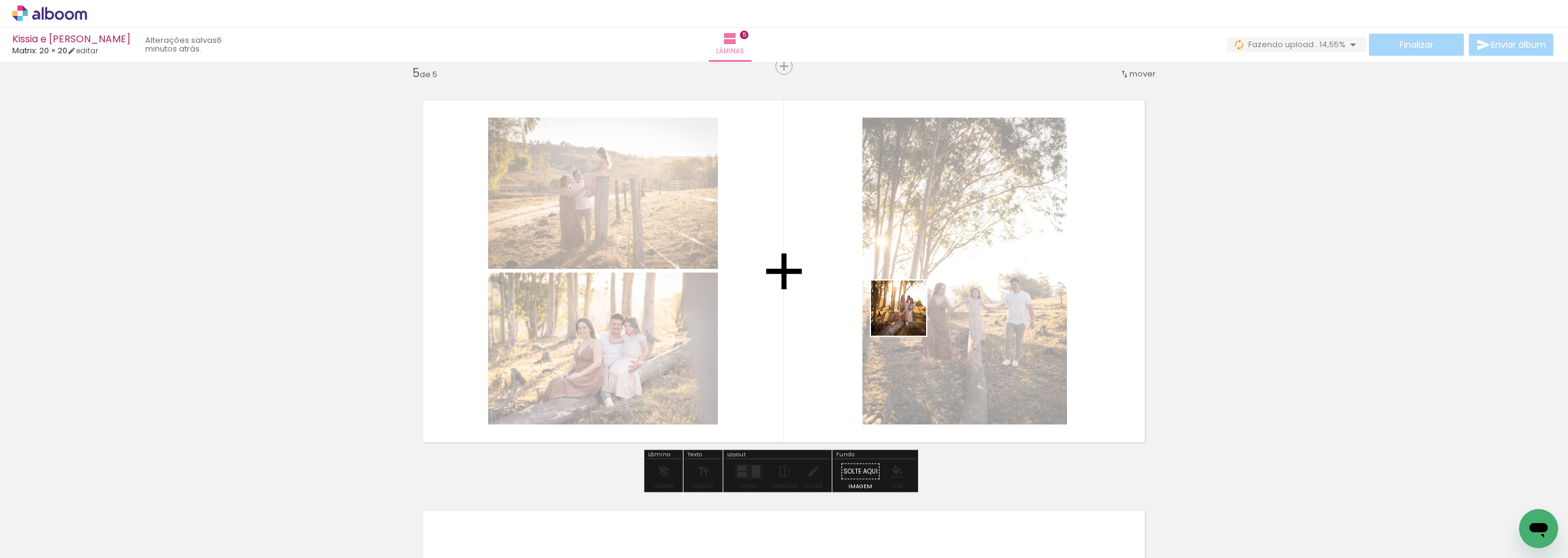
drag, startPoint x: 1290, startPoint y: 520, endPoint x: 886, endPoint y: 306, distance: 457.2
click at [887, 306] on quentale-workspace at bounding box center [784, 279] width 1568 height 558
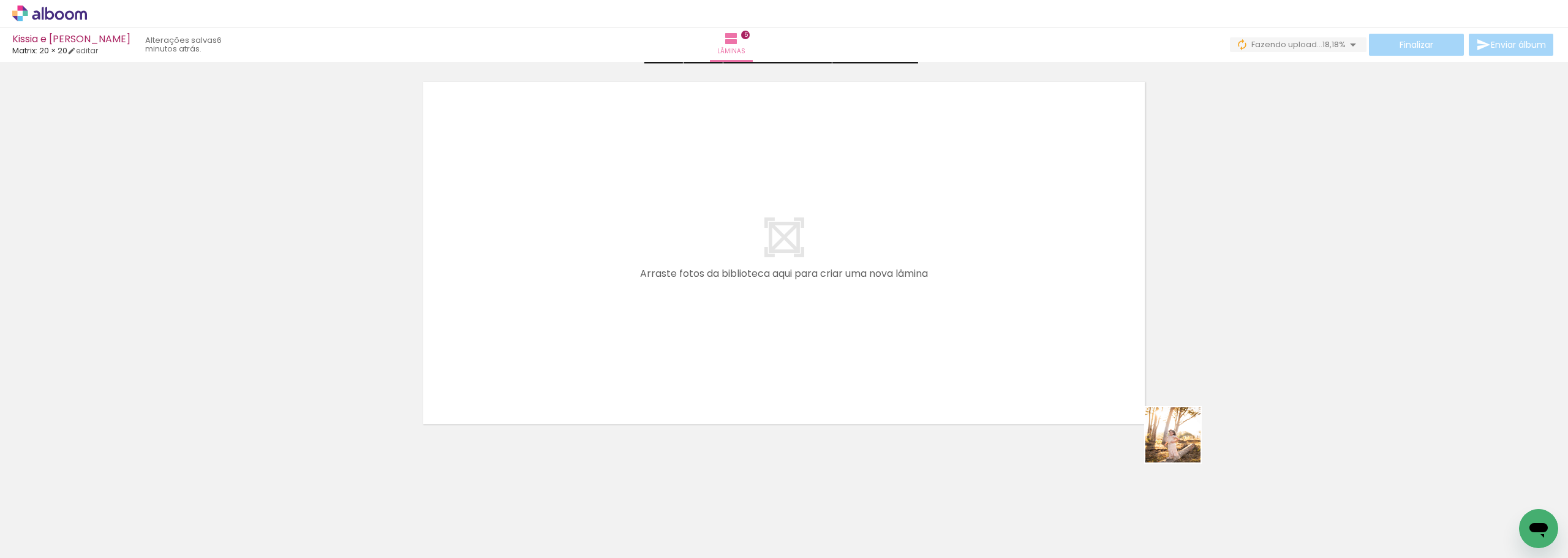
drag, startPoint x: 1352, startPoint y: 518, endPoint x: 831, endPoint y: 322, distance: 556.6
click at [831, 322] on quentale-workspace at bounding box center [784, 279] width 1568 height 558
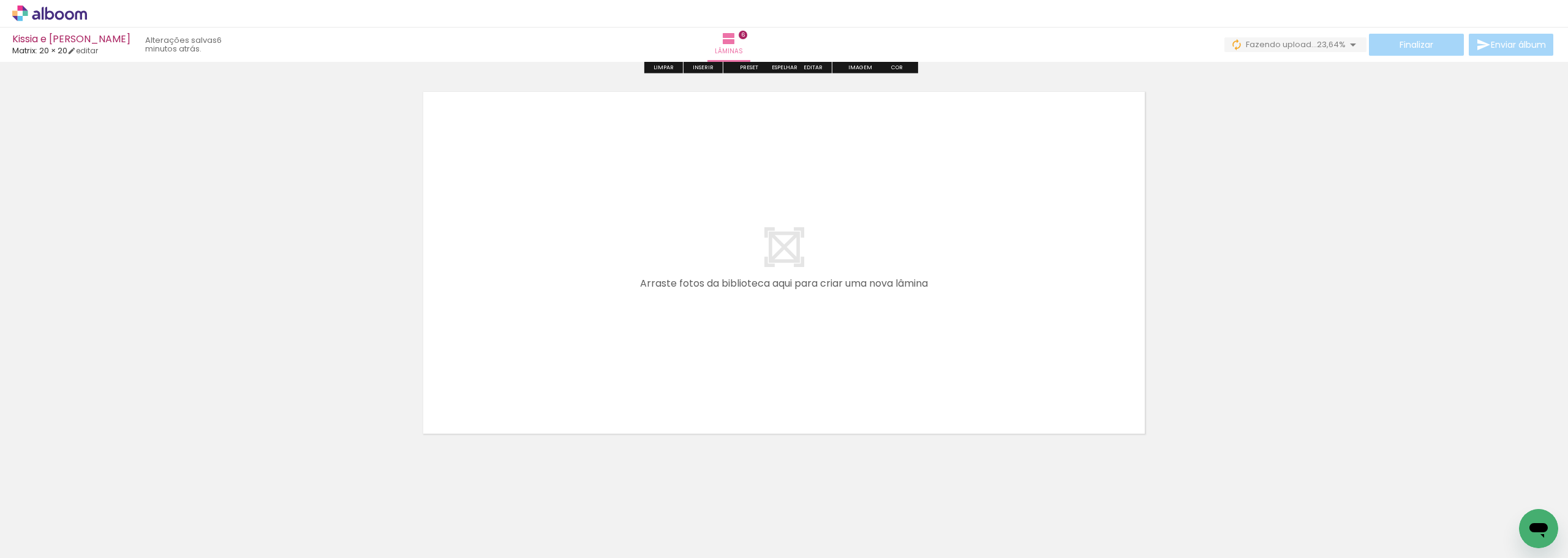
scroll to position [2502, 0]
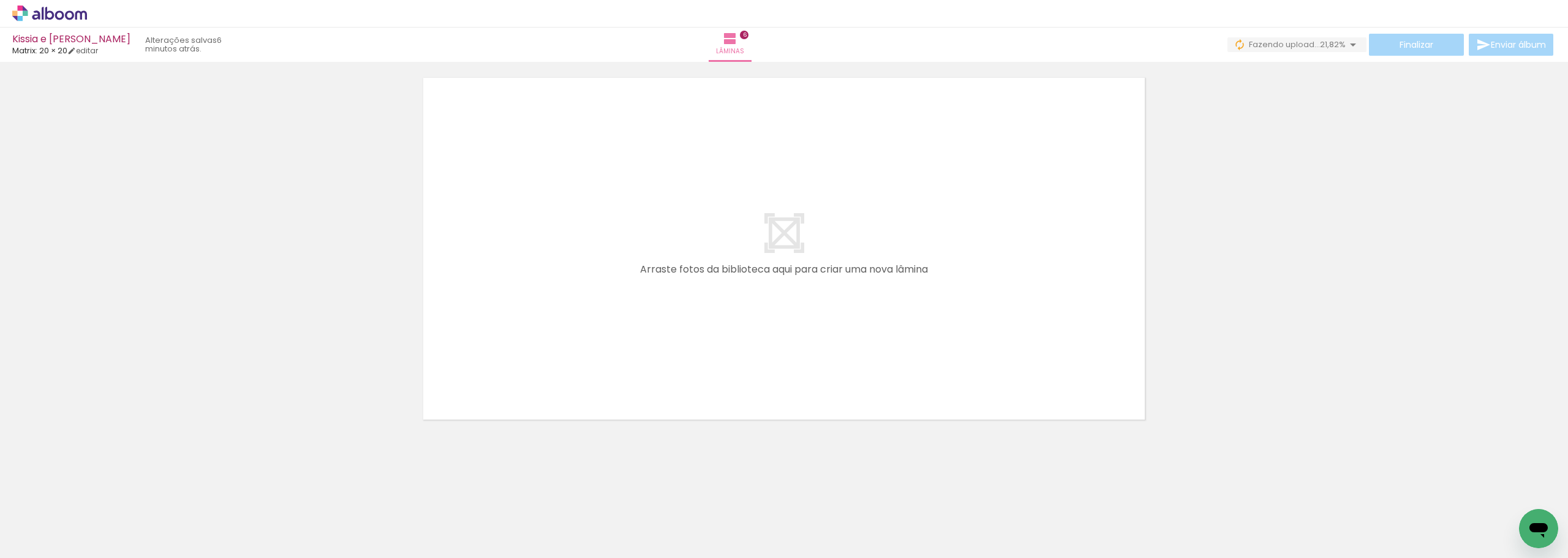
drag, startPoint x: 1426, startPoint y: 523, endPoint x: 833, endPoint y: 298, distance: 634.3
click at [824, 298] on quentale-workspace at bounding box center [784, 279] width 1568 height 558
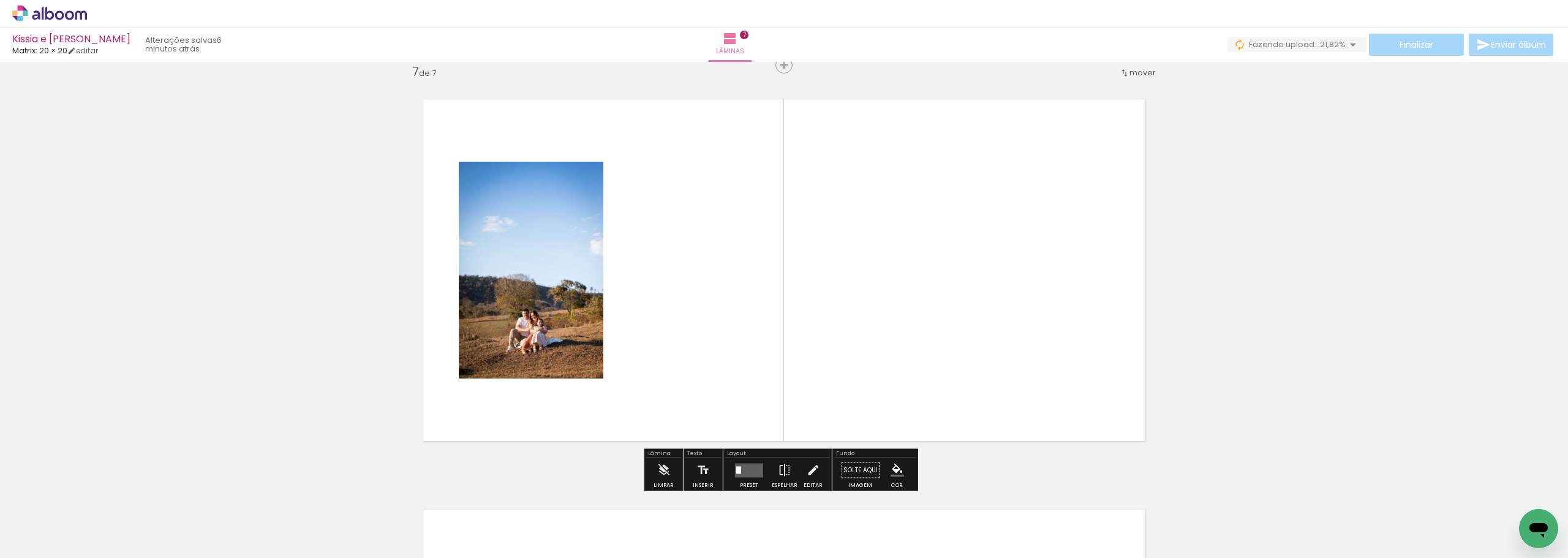
scroll to position [2480, 0]
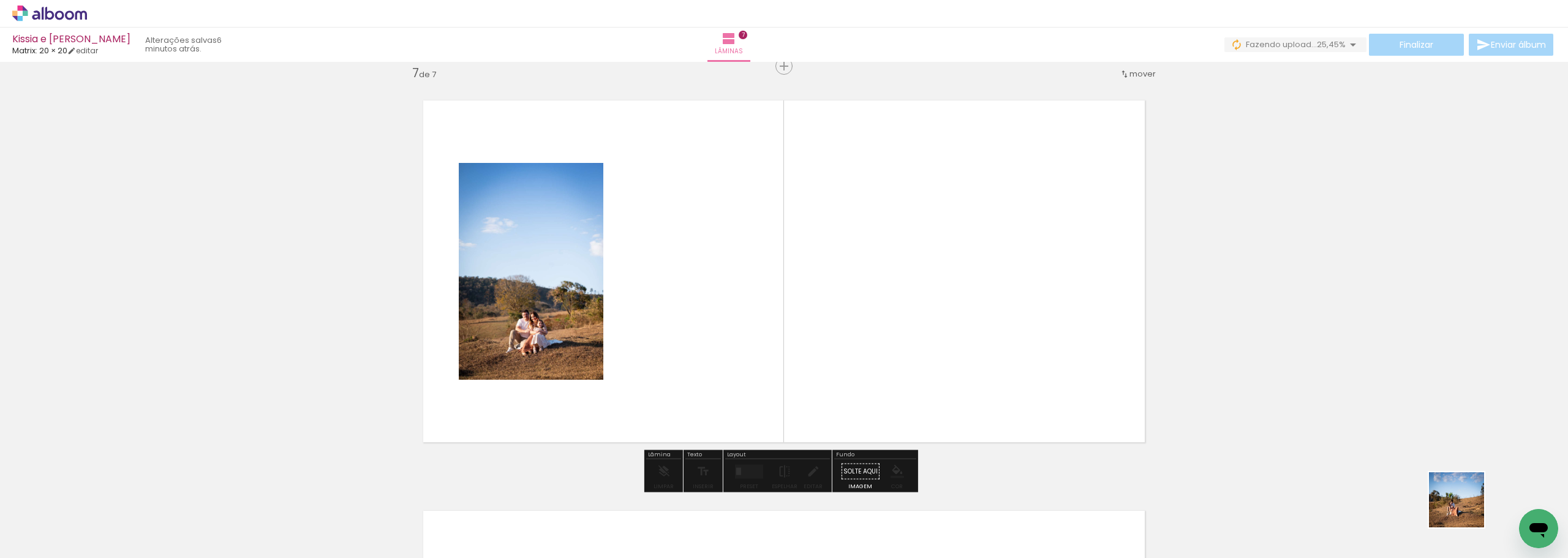
drag, startPoint x: 1499, startPoint y: 520, endPoint x: 984, endPoint y: 323, distance: 551.4
click at [984, 323] on quentale-workspace at bounding box center [784, 279] width 1568 height 558
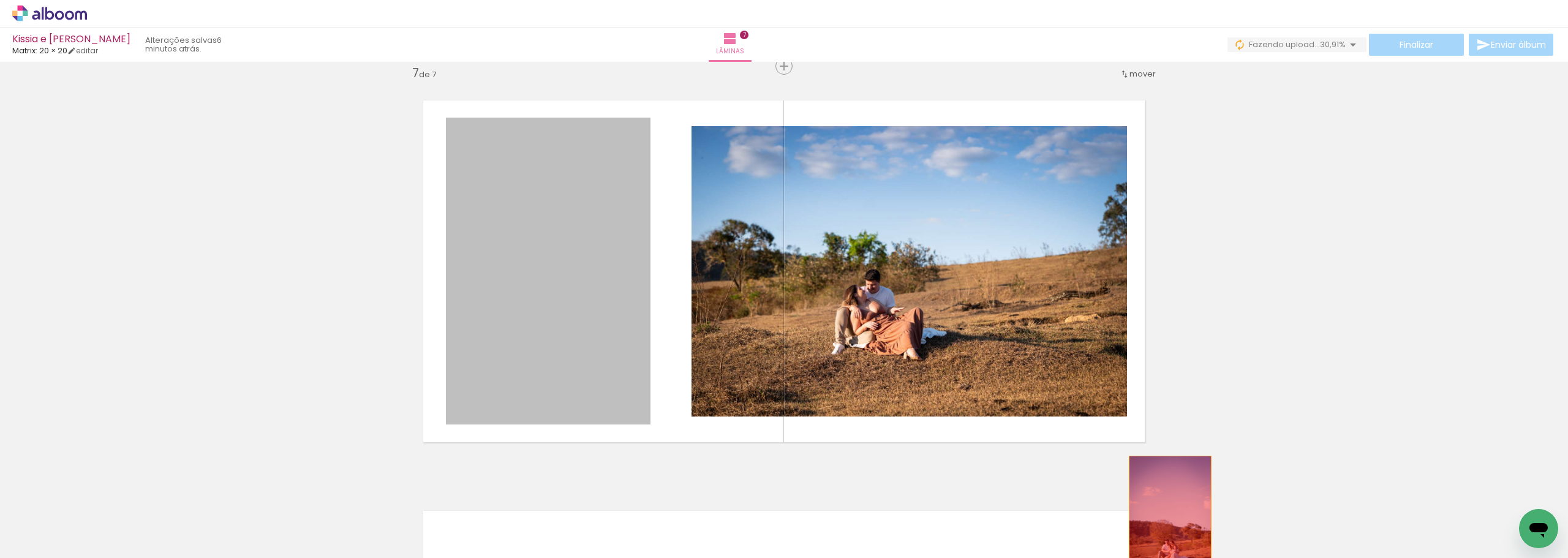
drag, startPoint x: 572, startPoint y: 277, endPoint x: 1212, endPoint y: 530, distance: 688.2
click at [1211, 530] on quentale-workspace at bounding box center [784, 279] width 1568 height 558
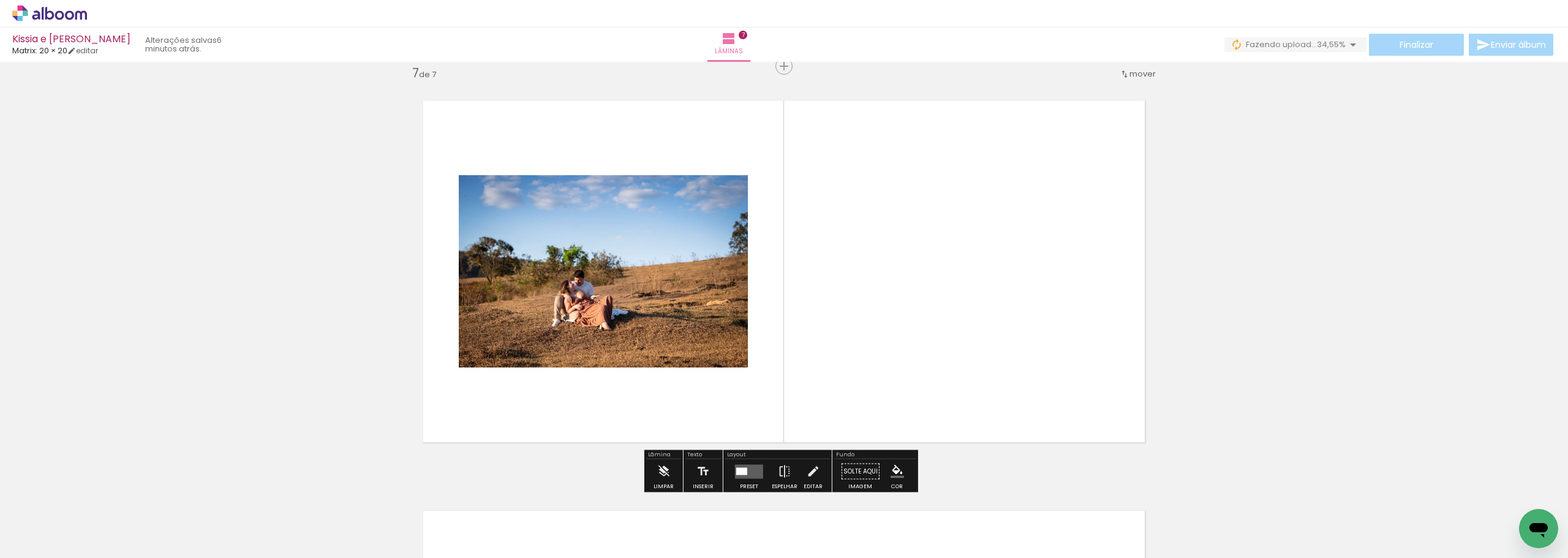
click at [1406, 491] on iron-icon at bounding box center [1399, 492] width 13 height 13
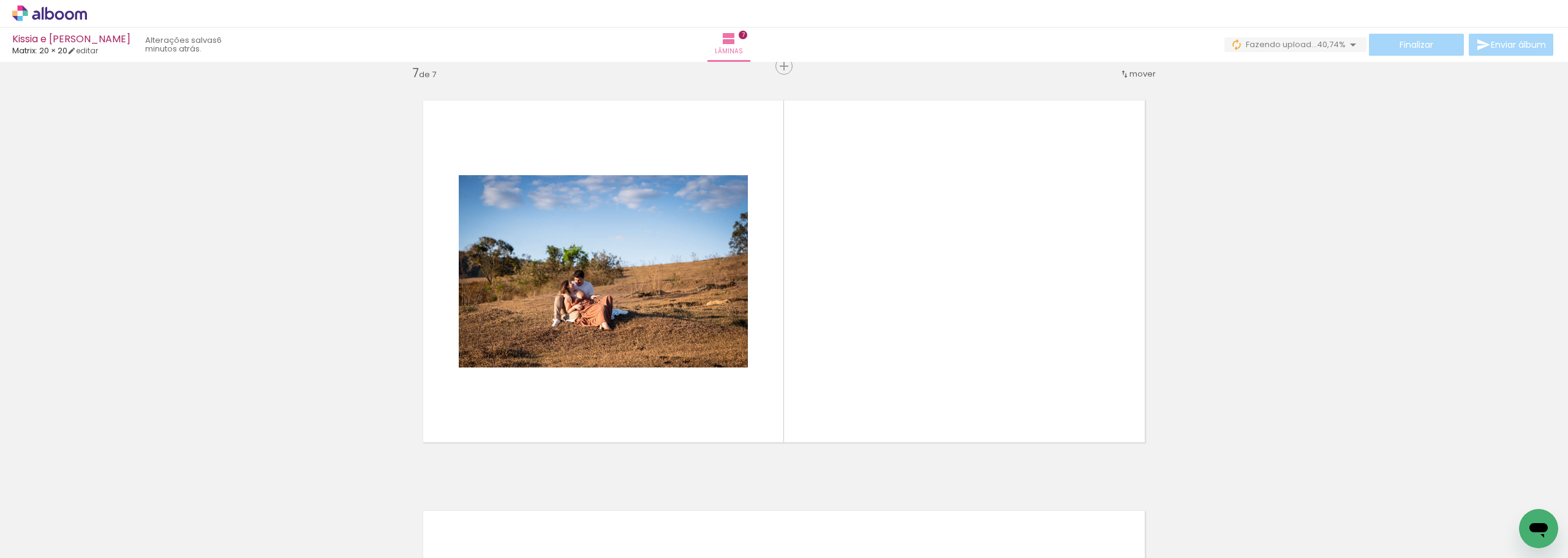
scroll to position [0, 806]
drag, startPoint x: 929, startPoint y: 394, endPoint x: 962, endPoint y: 368, distance: 42.0
click at [962, 368] on quentale-workspace at bounding box center [784, 279] width 1568 height 558
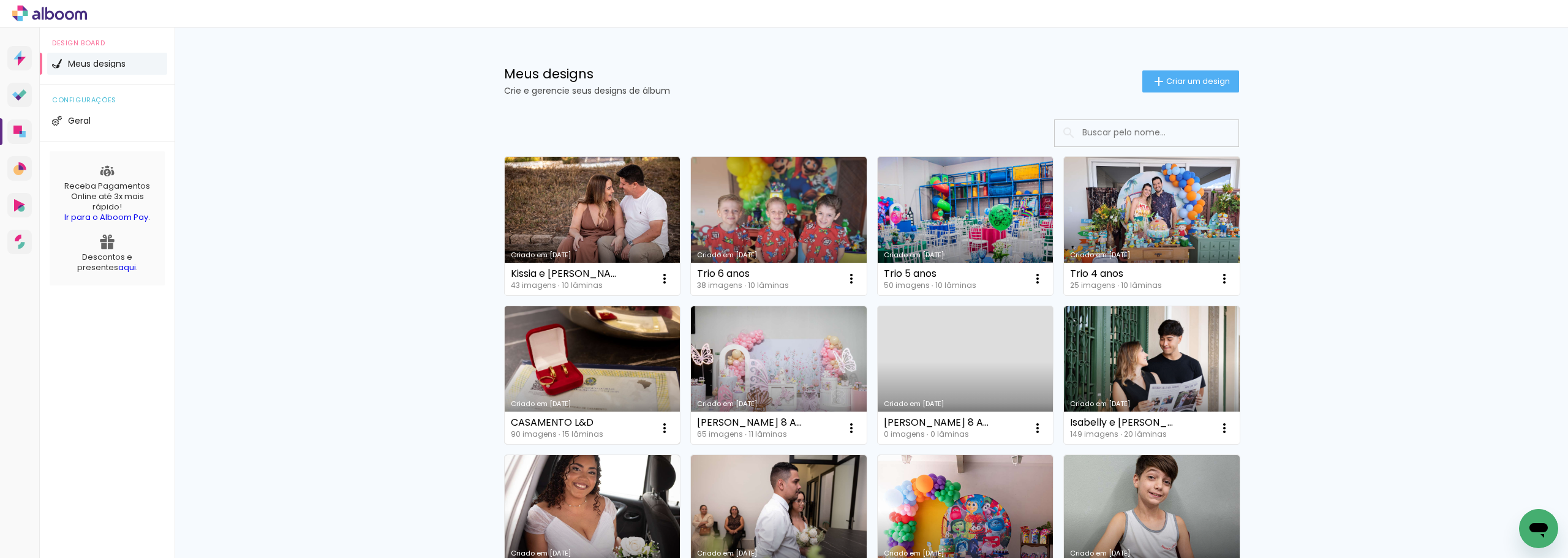
click at [569, 358] on link "Criado em [DATE]" at bounding box center [593, 376] width 176 height 138
